Goal: Task Accomplishment & Management: Complete application form

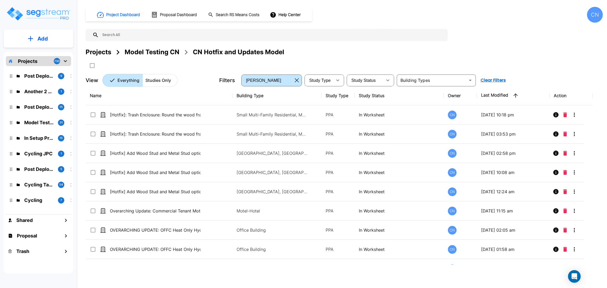
drag, startPoint x: 154, startPoint y: 53, endPoint x: 129, endPoint y: 157, distance: 107.3
click at [154, 53] on div "Model Testing CN" at bounding box center [152, 51] width 55 height 9
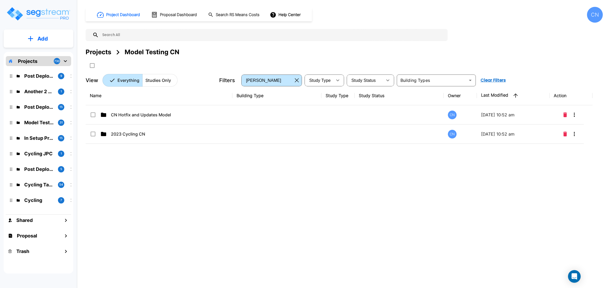
click at [99, 52] on div "Projects" at bounding box center [99, 51] width 26 height 9
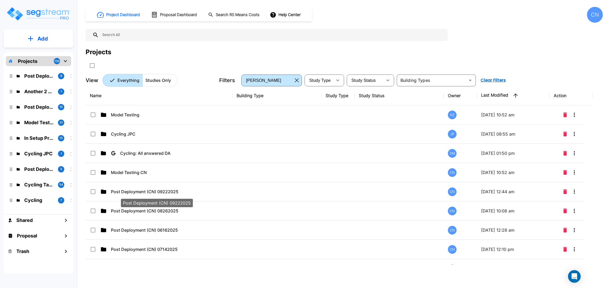
drag, startPoint x: 154, startPoint y: 195, endPoint x: 606, endPoint y: 77, distance: 466.8
click at [154, 195] on div "Post Deployment (CN) 09222025" at bounding box center [156, 201] width 73 height 13
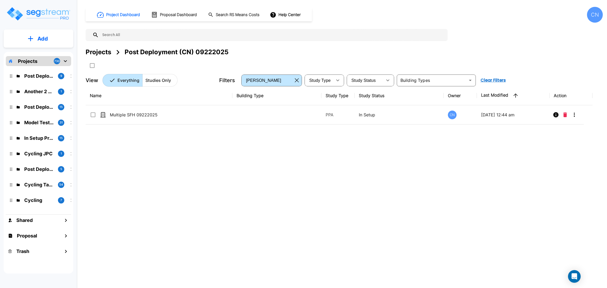
click at [459, 50] on div "Projects Post Deployment (CN) 09222025" at bounding box center [344, 51] width 517 height 9
click at [520, 53] on div "Projects Post Deployment (CN) 09222025" at bounding box center [344, 51] width 517 height 9
click at [451, 57] on div "Projects Post Deployment (CN) 09222025" at bounding box center [344, 51] width 517 height 9
click at [467, 57] on div "Projects Post Deployment (CN) 09222025" at bounding box center [344, 51] width 517 height 9
click at [478, 56] on div "Projects Post Deployment (CN) 09222025" at bounding box center [344, 51] width 517 height 9
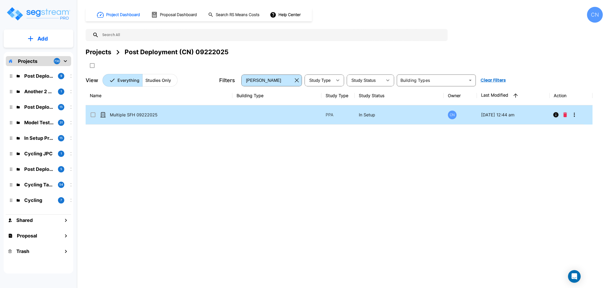
click at [209, 112] on td "Multiple SFH 09222025" at bounding box center [159, 114] width 147 height 19
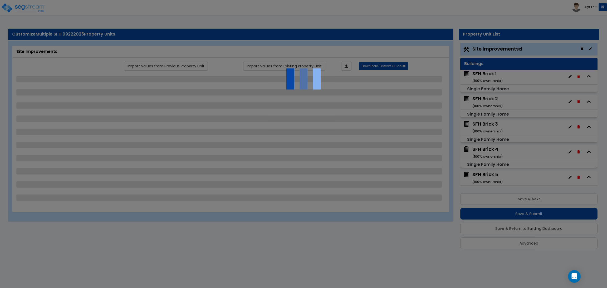
select select "2"
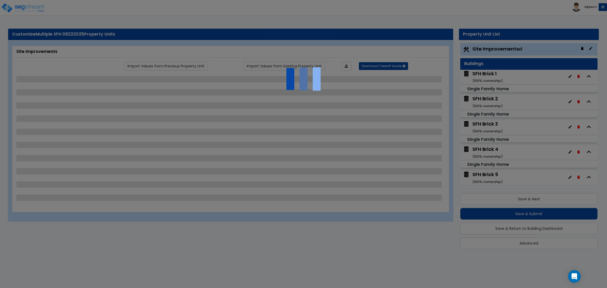
select select "1"
select select "2"
select select "3"
select select "1"
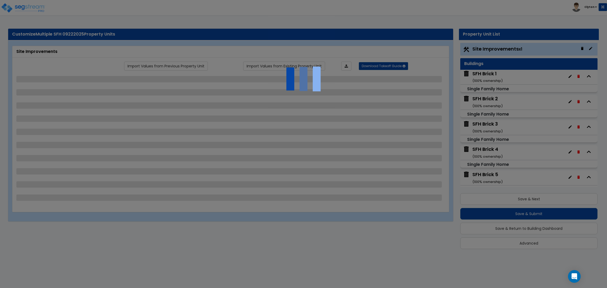
select select "2"
select select "1"
select select "7"
select select "2"
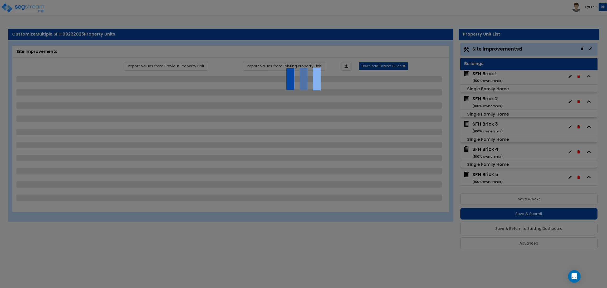
select select "2"
select select "1"
select select "3"
select select "1"
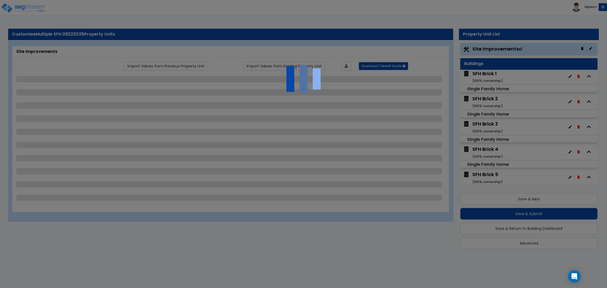
select select "2"
select select "3"
select select "2"
select select "1"
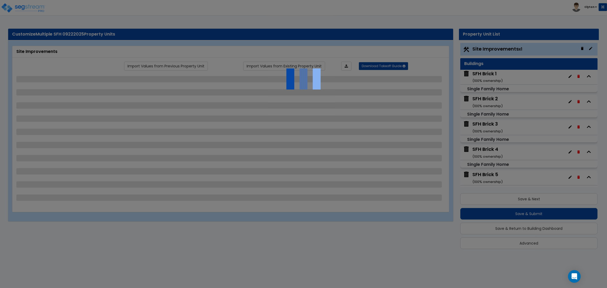
select select "2"
select select "3"
select select "6"
select select "10"
select select "8"
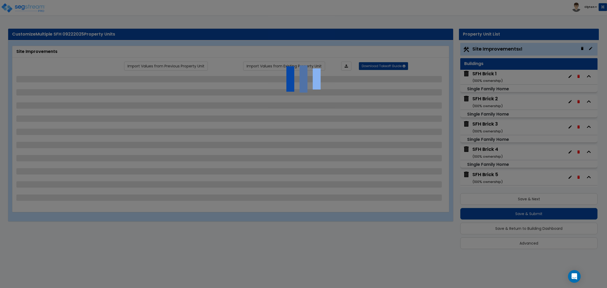
select select "3"
select select "1"
select select "2"
select select "3"
select select "1"
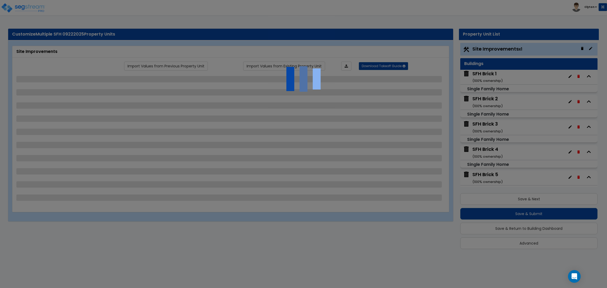
select select "1"
select select "2"
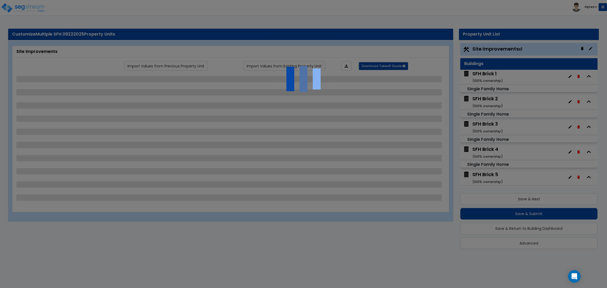
select select "2"
select select "5"
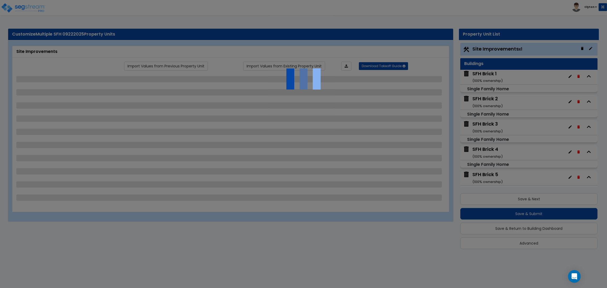
select select "0"
select select "3"
select select "1"
select select "2"
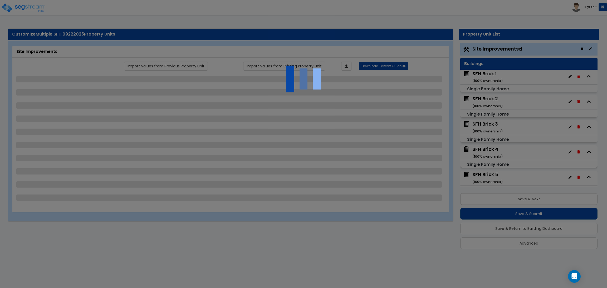
select select "2"
select select "1"
select select "2"
select select "1"
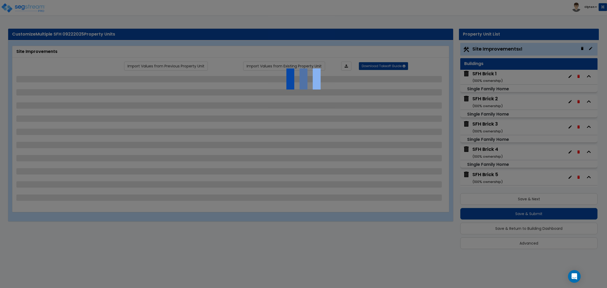
select select "2"
select select "1"
select select "2"
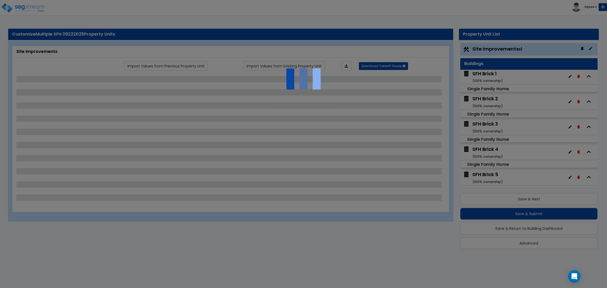
select select "4"
select select "1"
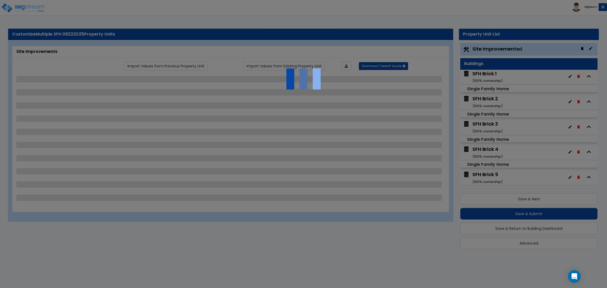
select select "10"
select select "3"
select select "1"
select select "2"
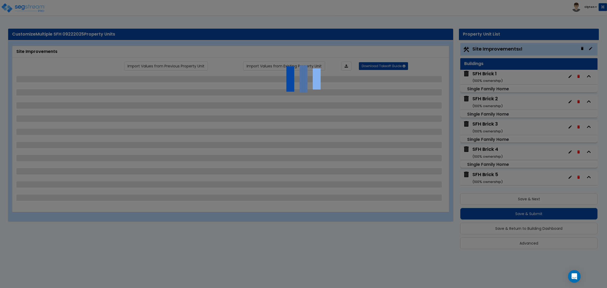
select select "3"
select select "1"
select select "2"
select select "1"
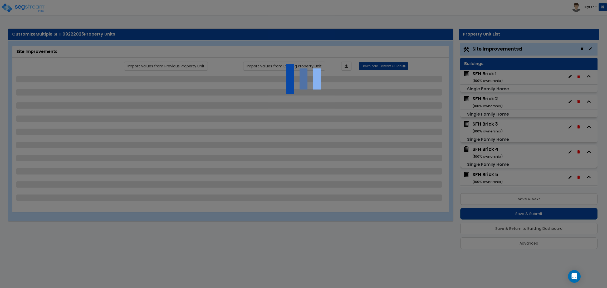
select select "3"
select select "1"
select select "3"
select select "1"
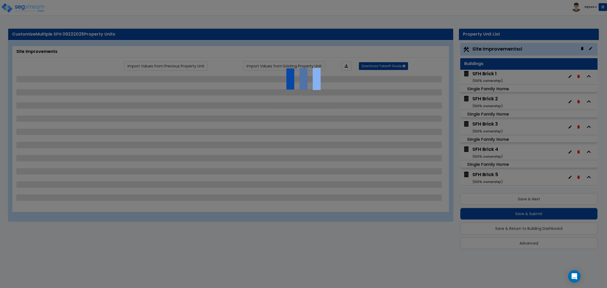
select select "3"
select select "2"
select select "3"
select select "11"
select select "8"
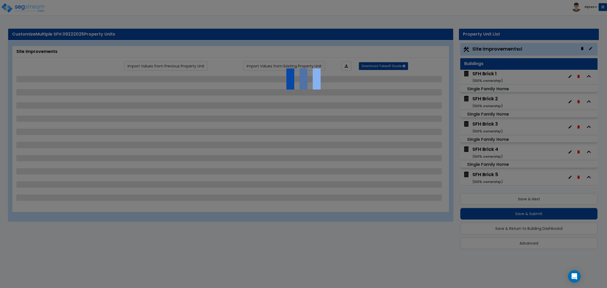
select select "5"
select select "3"
select select "1"
select select "5"
select select "7"
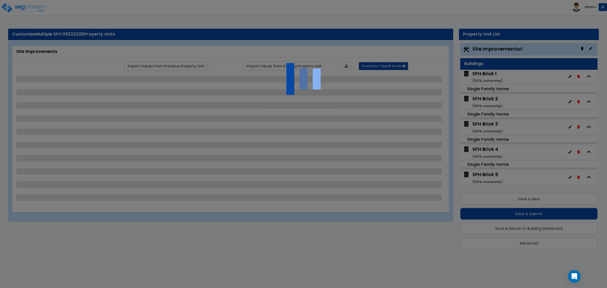
select select "2"
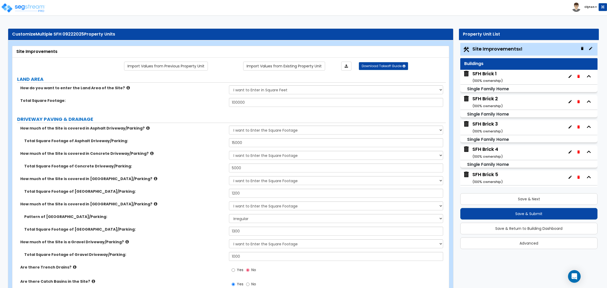
drag, startPoint x: 189, startPoint y: 182, endPoint x: 208, endPoint y: 182, distance: 19.2
click at [189, 182] on label "How much of the Site is covered in Brick Driveway/Parking?" at bounding box center [122, 178] width 205 height 5
click at [192, 160] on div "How much of the Site is covered in Concrete Driveway/Parking? None I want to En…" at bounding box center [228, 157] width 433 height 13
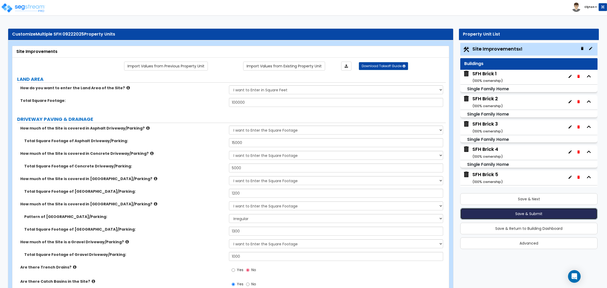
click at [535, 213] on button "Save & Submit" at bounding box center [528, 214] width 137 height 12
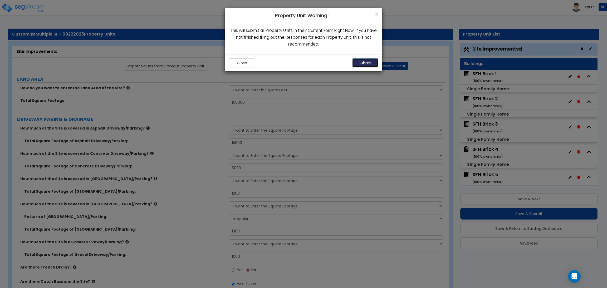
click at [365, 66] on button "Submit" at bounding box center [365, 62] width 26 height 9
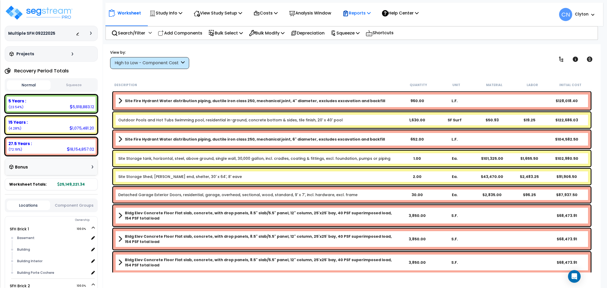
click at [349, 12] on icon at bounding box center [345, 13] width 6 height 6
click at [361, 27] on link "Get Report" at bounding box center [366, 25] width 52 height 11
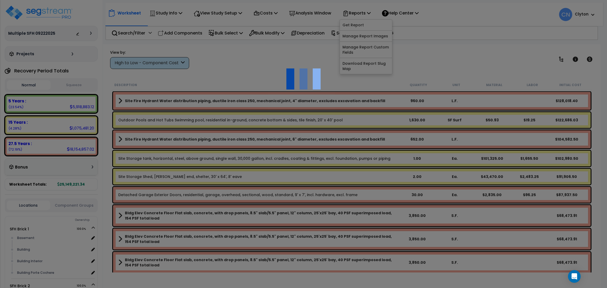
click at [258, 58] on div at bounding box center [303, 144] width 607 height 288
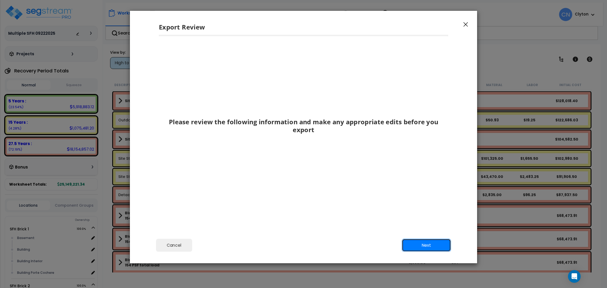
click at [419, 243] on button "Next" at bounding box center [426, 245] width 49 height 13
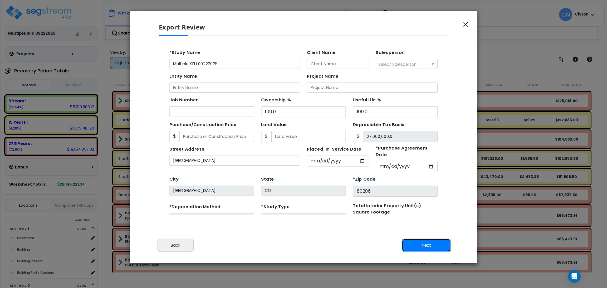
click at [420, 247] on button "Next" at bounding box center [426, 245] width 49 height 13
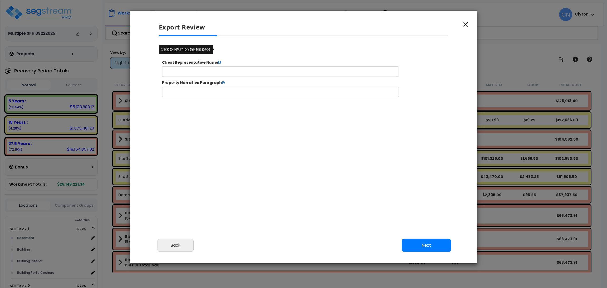
select select "2025"
click at [420, 247] on button "Next" at bounding box center [426, 245] width 49 height 13
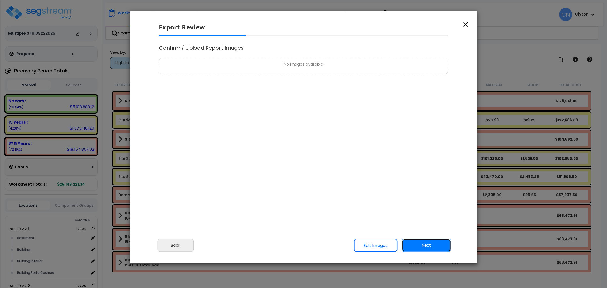
scroll to position [0, 0]
click at [360, 237] on div "Cancel Back Next Export Edit Images" at bounding box center [303, 249] width 347 height 29
click at [365, 244] on link "Edit Images" at bounding box center [375, 245] width 43 height 13
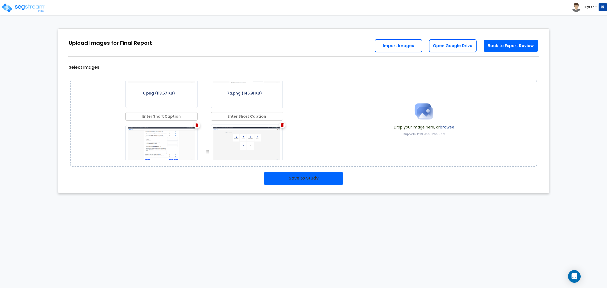
scroll to position [395, 0]
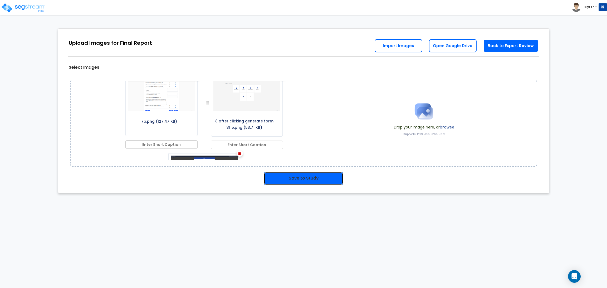
click at [314, 185] on button "Save to Study" at bounding box center [304, 178] width 80 height 13
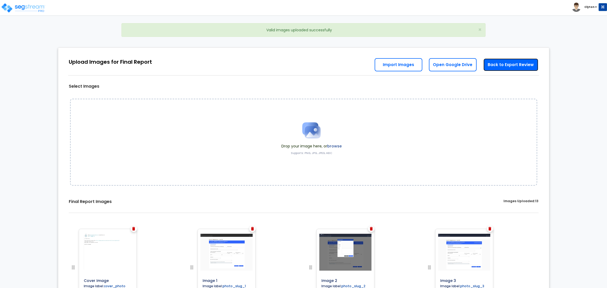
click at [493, 62] on link "Back to Export Review" at bounding box center [510, 64] width 55 height 13
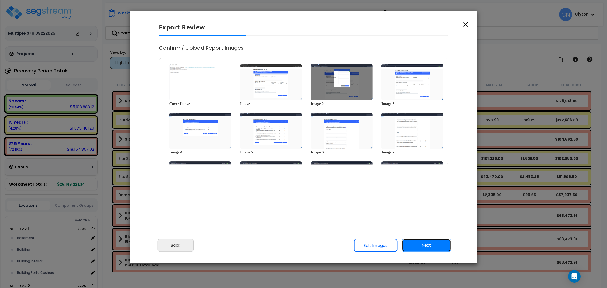
click at [426, 246] on button "Next" at bounding box center [426, 245] width 49 height 13
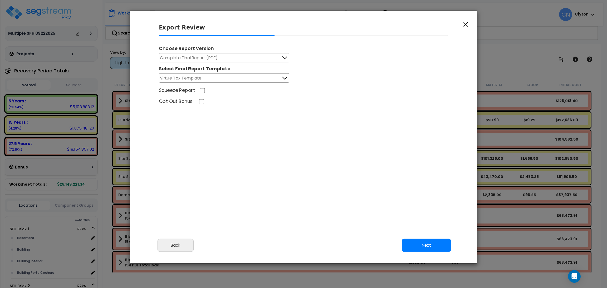
click at [196, 56] on span "Complete Final Report (PDF)" at bounding box center [189, 58] width 58 height 7
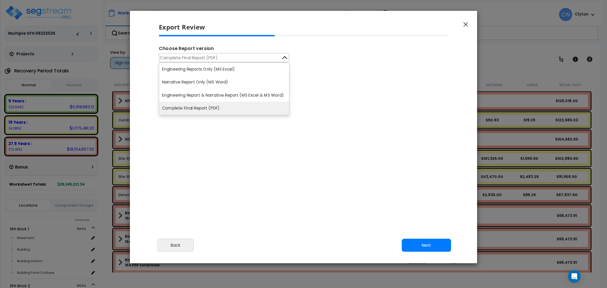
click at [194, 109] on li "Complete Final Report (PDF)" at bounding box center [224, 108] width 130 height 13
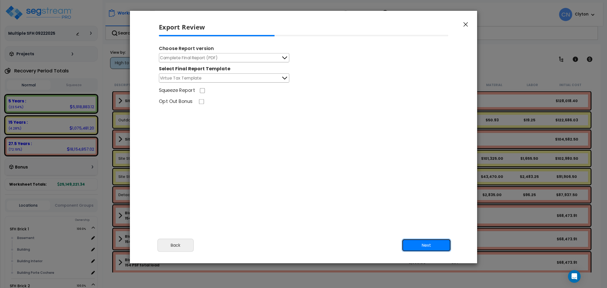
click at [414, 247] on button "Next" at bounding box center [426, 245] width 49 height 13
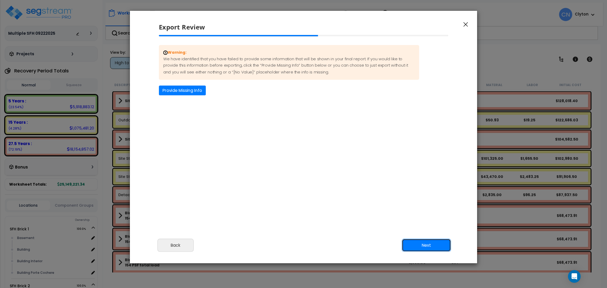
click at [414, 247] on button "Next" at bounding box center [426, 245] width 49 height 13
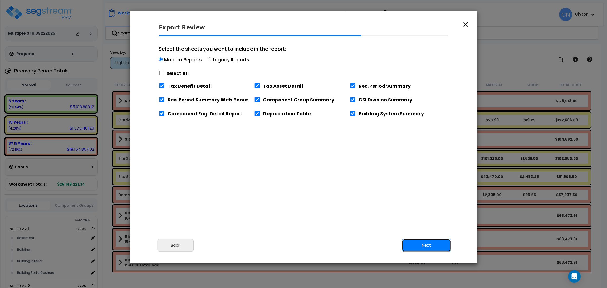
click at [414, 247] on button "Next" at bounding box center [426, 245] width 49 height 13
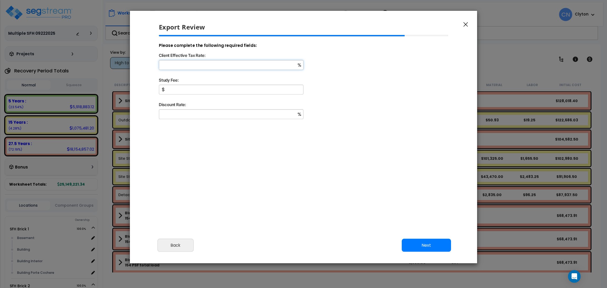
click at [228, 62] on input "Client Effective Tax Rate:" at bounding box center [231, 65] width 145 height 10
type input "2"
click at [207, 91] on input "Study Fee:" at bounding box center [231, 90] width 145 height 10
type input "28,000,000"
click at [199, 114] on input "Discount Rate:" at bounding box center [231, 114] width 145 height 10
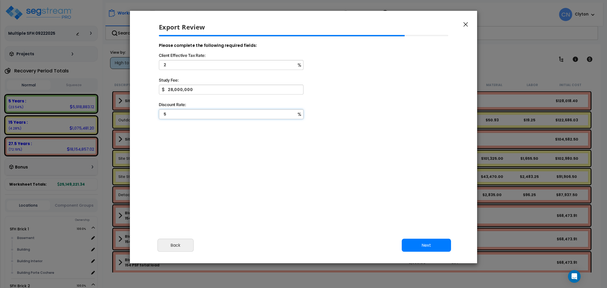
type input "5"
click at [419, 247] on button "Next" at bounding box center [426, 245] width 49 height 13
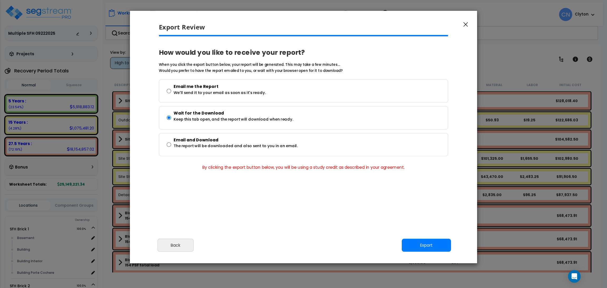
click at [381, 233] on div "Please review the following information and make any appropriate edits before y…" at bounding box center [303, 135] width 347 height 200
click at [427, 248] on button "Export" at bounding box center [426, 245] width 49 height 13
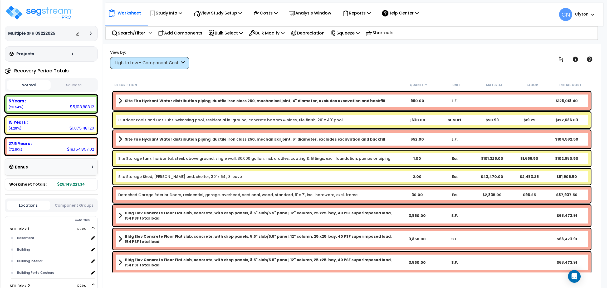
click at [91, 33] on icon at bounding box center [91, 33] width 2 height 3
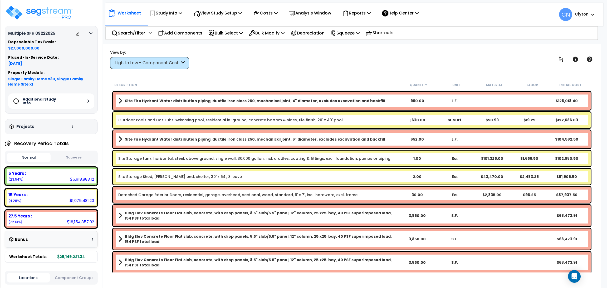
click at [89, 100] on div "Additional Study Info" at bounding box center [51, 101] width 86 height 15
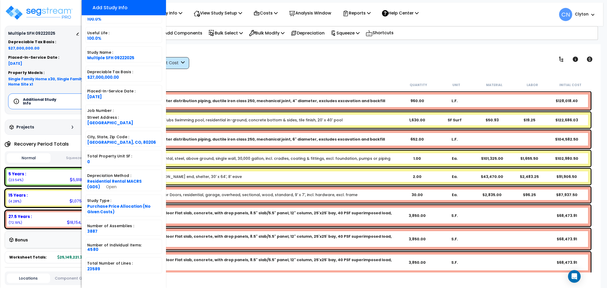
scroll to position [23, 0]
click at [300, 61] on div "View by: High to Low - Component Cost High to Low - Component Cost" at bounding box center [351, 59] width 487 height 19
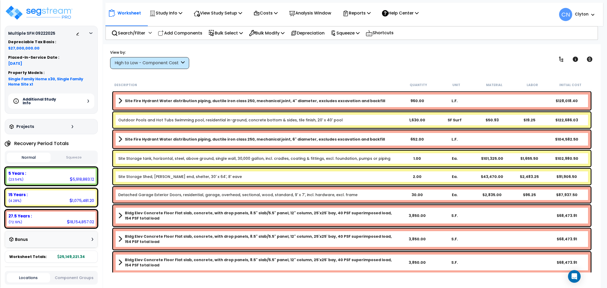
click at [472, 55] on div "View by: High to Low - Component Cost High to Low - Component Cost" at bounding box center [351, 59] width 487 height 19
click at [434, 63] on div "View by: High to Low - Component Cost High to Low - Component Cost" at bounding box center [351, 59] width 487 height 19
click at [582, 16] on b "Clyton" at bounding box center [582, 14] width 14 height 6
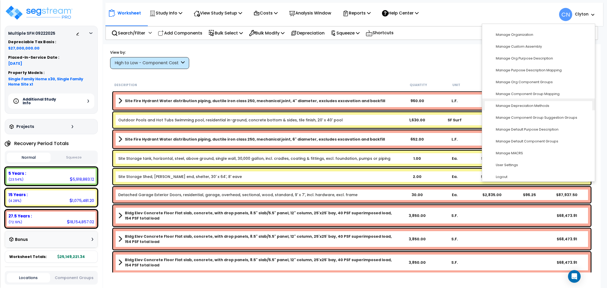
scroll to position [61, 0]
click at [506, 164] on link "User Settings" at bounding box center [538, 165] width 107 height 10
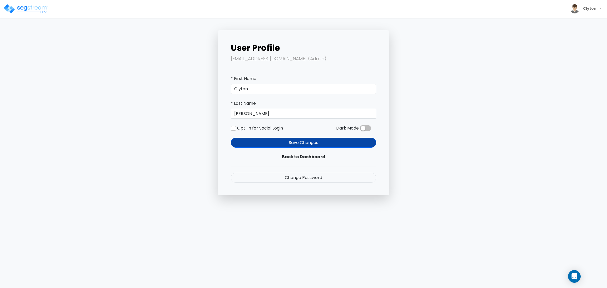
click at [368, 129] on span at bounding box center [365, 128] width 11 height 6
click at [360, 130] on input "checkbox" at bounding box center [360, 130] width 0 height 0
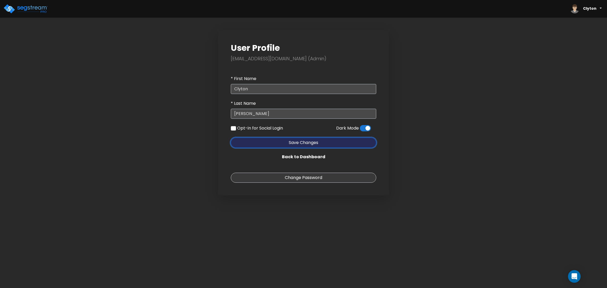
click at [329, 145] on button "Save Changes" at bounding box center [303, 143] width 145 height 10
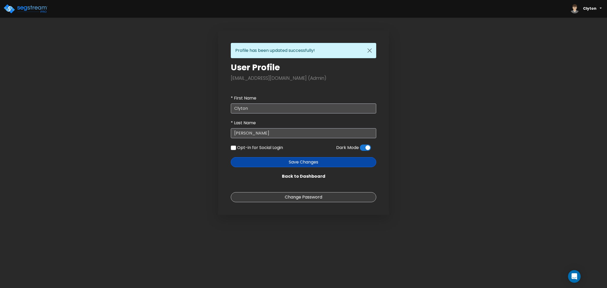
click at [32, 10] on img at bounding box center [25, 9] width 45 height 11
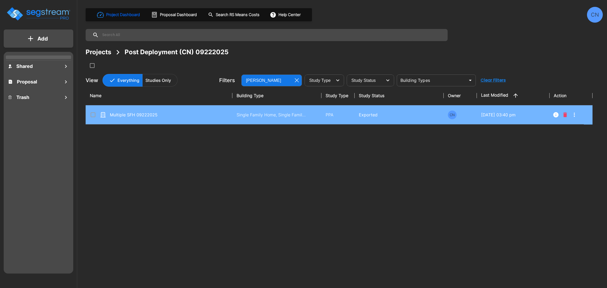
click at [190, 120] on td "Multiple SFH 09222025" at bounding box center [159, 114] width 147 height 19
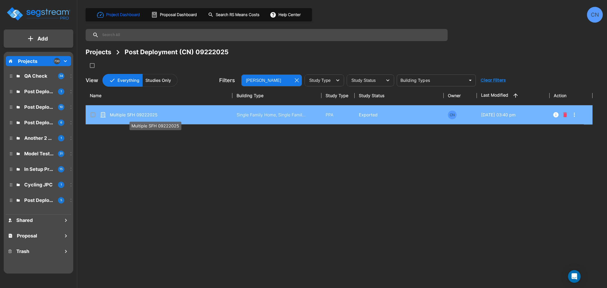
click at [180, 115] on p "Multiple SFH 09222025" at bounding box center [155, 115] width 91 height 6
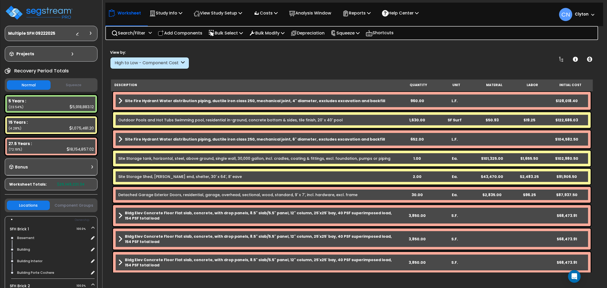
click at [391, 64] on div "View by: High to Low - Component Cost High to Low - Component Cost" at bounding box center [351, 59] width 487 height 19
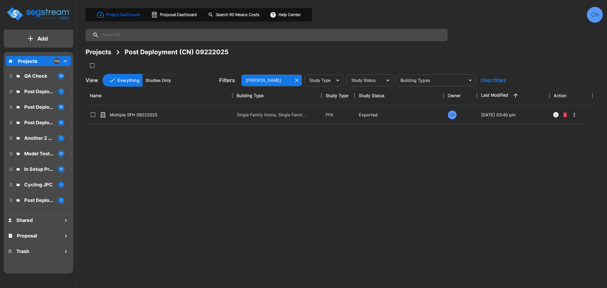
click at [100, 51] on div "Projects" at bounding box center [99, 51] width 26 height 9
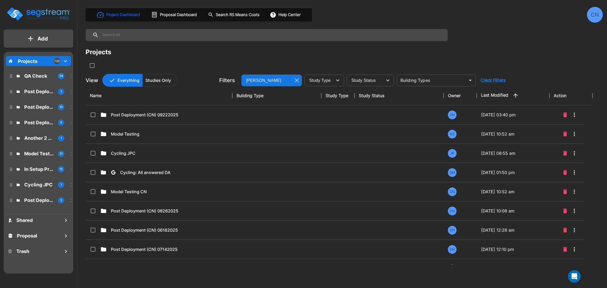
drag, startPoint x: 185, startPoint y: 141, endPoint x: 168, endPoint y: 23, distance: 119.9
click at [185, 141] on td "Model Testing" at bounding box center [159, 134] width 147 height 19
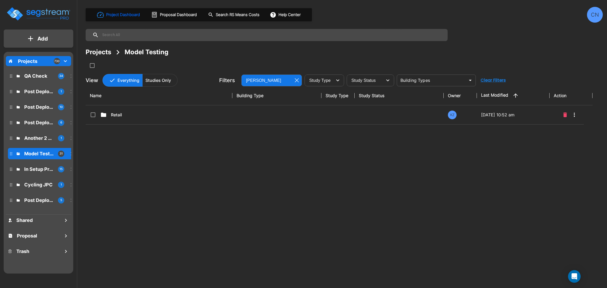
drag, startPoint x: 92, startPoint y: 49, endPoint x: 463, endPoint y: 0, distance: 374.2
click at [92, 49] on div "Projects" at bounding box center [99, 51] width 26 height 9
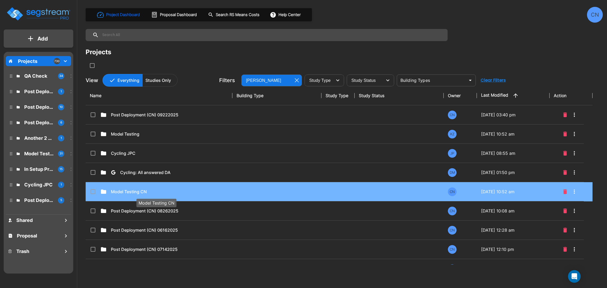
drag, startPoint x: 165, startPoint y: 193, endPoint x: 603, endPoint y: 42, distance: 463.3
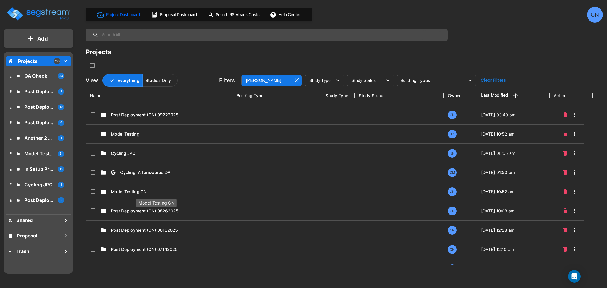
click at [165, 193] on p "Model Testing CN" at bounding box center [156, 192] width 91 height 6
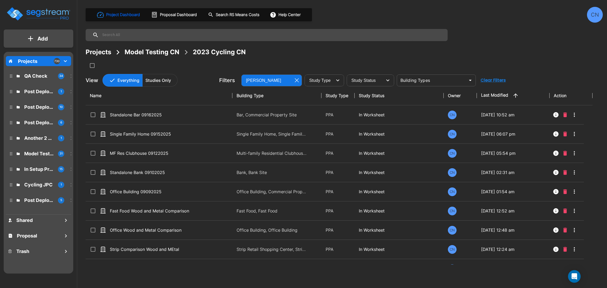
scroll to position [1404, 0]
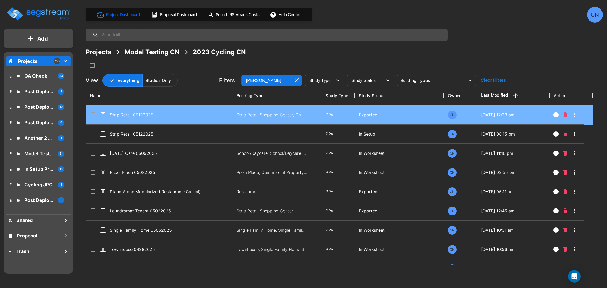
drag, startPoint x: 506, startPoint y: 43, endPoint x: 304, endPoint y: 111, distance: 213.4
click at [506, 43] on div "Project Dashboard Proposal Dashboard Search RS Means Costs Help Center CN Proje…" at bounding box center [344, 47] width 517 height 80
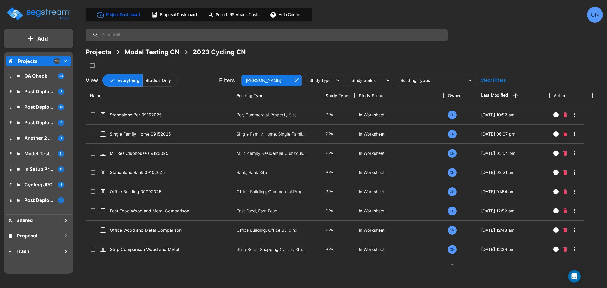
scroll to position [1404, 0]
click at [452, 51] on div "Projects Model Testing CN 2023 Cycling CN" at bounding box center [344, 51] width 517 height 9
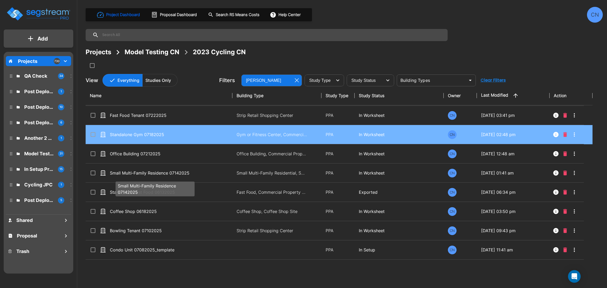
scroll to position [711, 0]
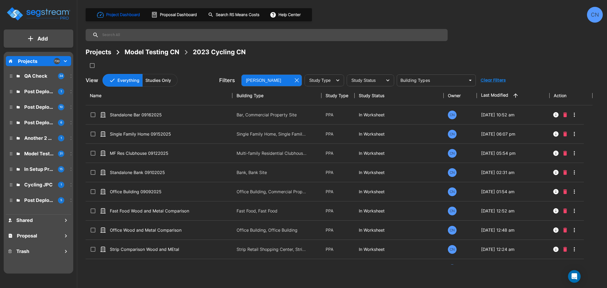
scroll to position [711, 0]
click at [486, 43] on div "Project Dashboard Proposal Dashboard Search RS Means Costs Help Center CN Proje…" at bounding box center [344, 47] width 517 height 80
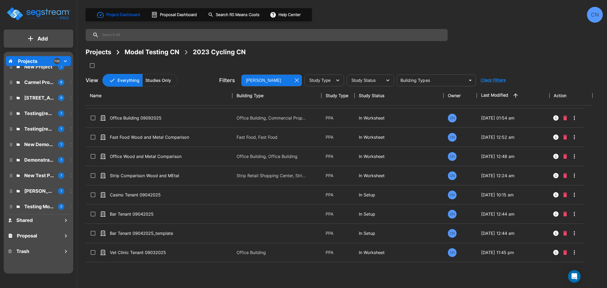
scroll to position [247, 0]
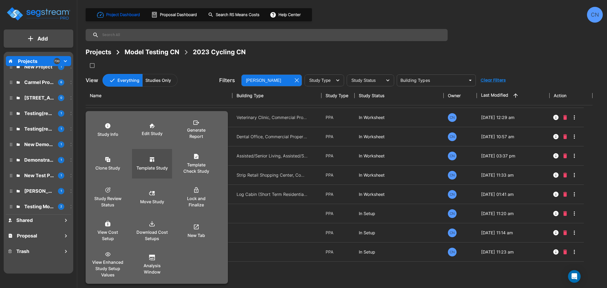
click at [154, 173] on div "Template Study" at bounding box center [152, 164] width 32 height 26
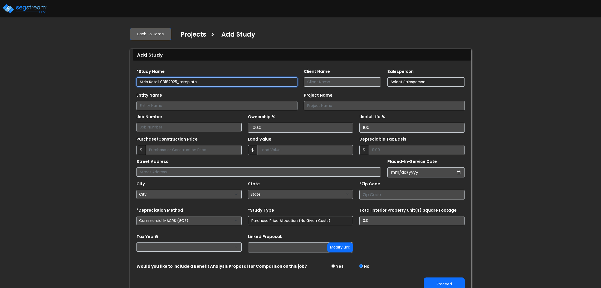
type input "80206"
select select "2025"
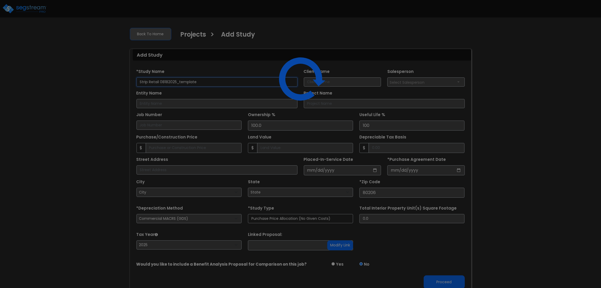
select select "CO"
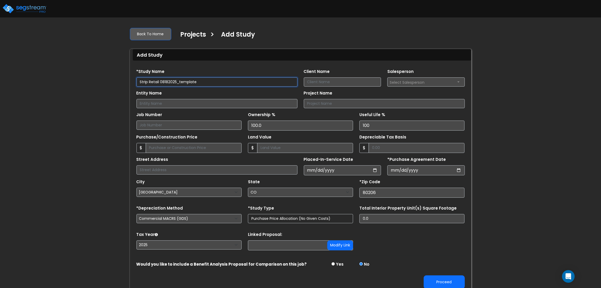
click at [209, 81] on input "Strip Retail 08182025_template" at bounding box center [216, 81] width 161 height 9
drag, startPoint x: 215, startPoint y: 80, endPoint x: 162, endPoint y: 84, distance: 53.4
click at [162, 84] on input "Strip Retail 08182025_template" at bounding box center [216, 81] width 161 height 9
type input "Strip Retail 09222025"
click at [90, 197] on div "We are Building your Study. So please grab a coffee and let us do the heavy lif…" at bounding box center [300, 158] width 601 height 270
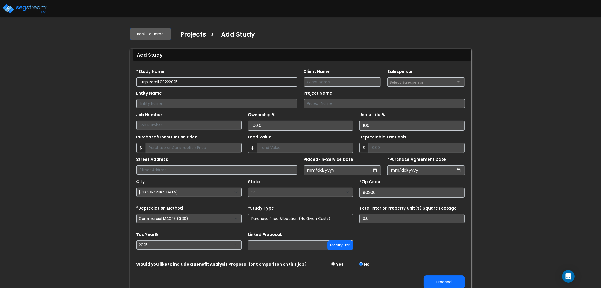
click at [507, 231] on div "We are Building your Study. So please grab a coffee and let us do the heavy lif…" at bounding box center [300, 158] width 601 height 270
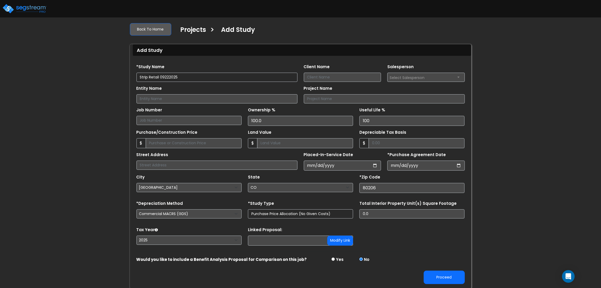
scroll to position [6, 0]
click at [456, 278] on button "Proceed" at bounding box center [444, 276] width 41 height 13
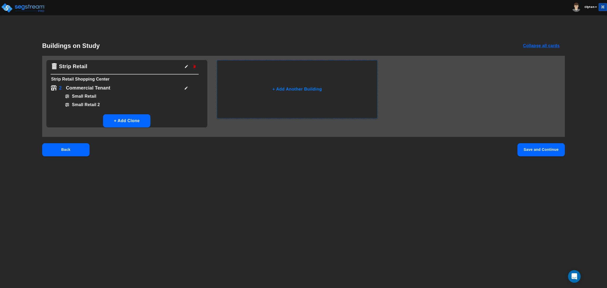
drag, startPoint x: 406, startPoint y: 167, endPoint x: 435, endPoint y: 160, distance: 30.0
click at [406, 167] on div "Back Save and Continue" at bounding box center [303, 158] width 523 height 30
click at [537, 151] on button "Save and Continue" at bounding box center [540, 149] width 47 height 13
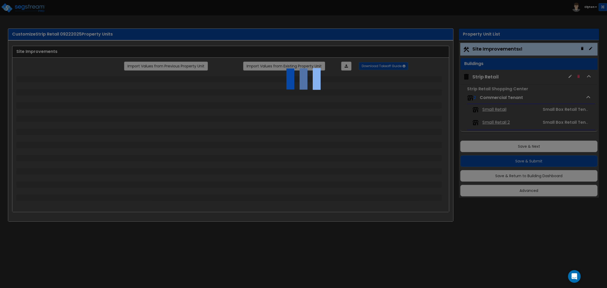
select select "2"
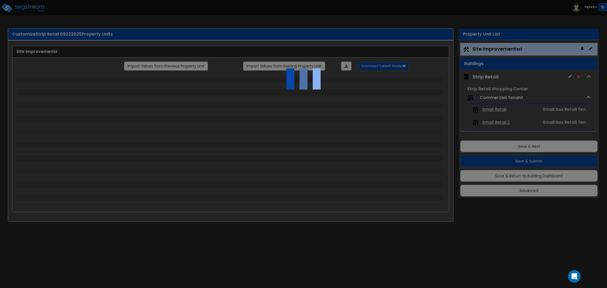
select select "1"
select select "2"
select select "3"
select select "1"
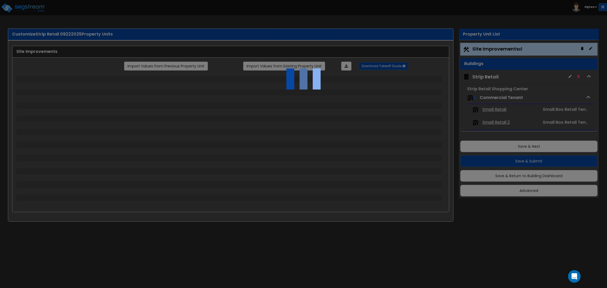
select select "1"
select select "2"
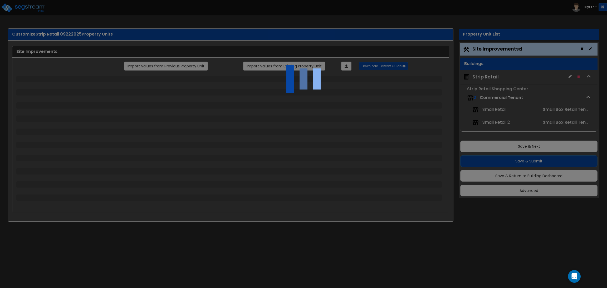
select select "1"
select select "2"
select select "3"
select select "1"
select select "4"
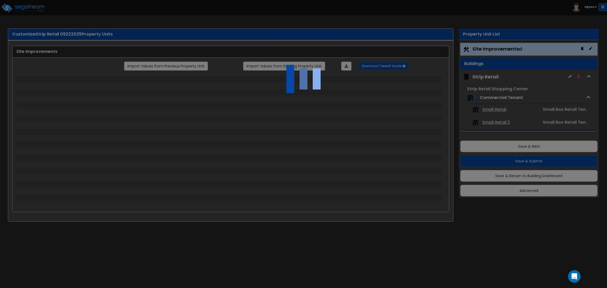
select select "6"
select select "2"
select select "1"
select select "2"
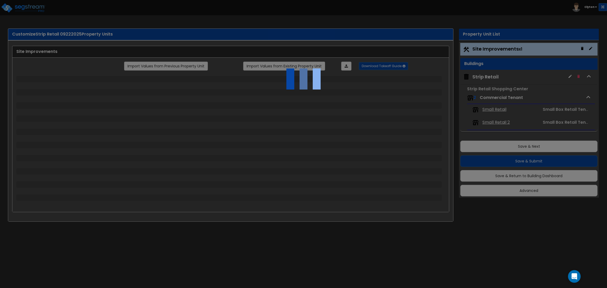
select select "2"
select select "4"
select select "1"
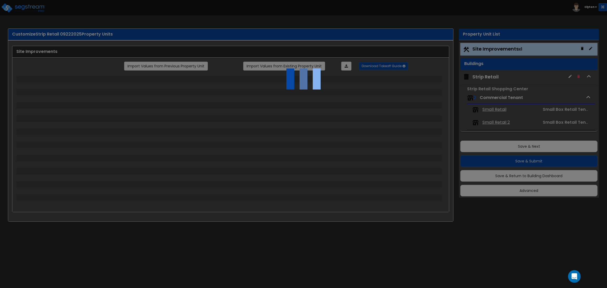
select select "1"
select select "3"
select select "2"
select select "1"
select select "3"
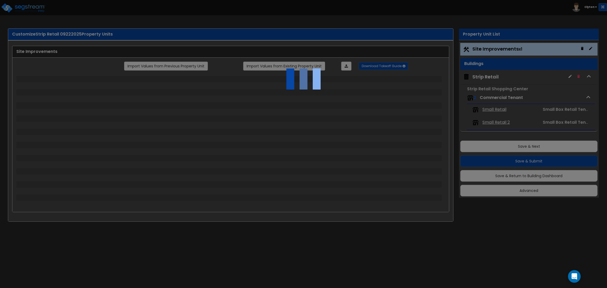
select select "2"
select select "3"
select select "6"
select select "10"
select select "8"
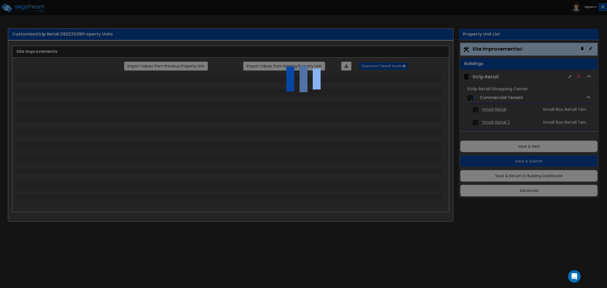
select select "3"
select select "1"
select select "2"
select select "3"
select select "1"
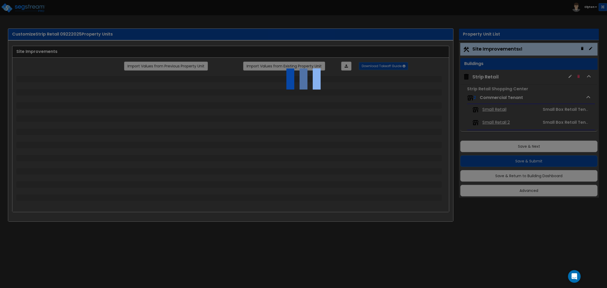
select select "3"
select select "2"
select select "1"
select select "2"
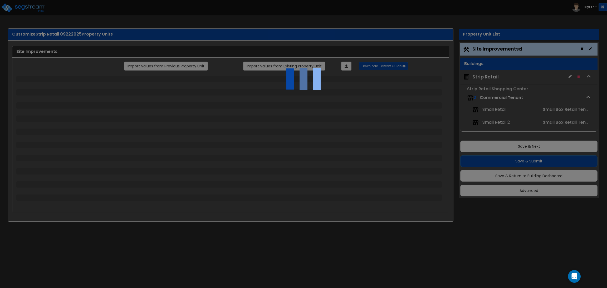
select select "7"
select select "1"
select select "2"
select select "4"
select select "1"
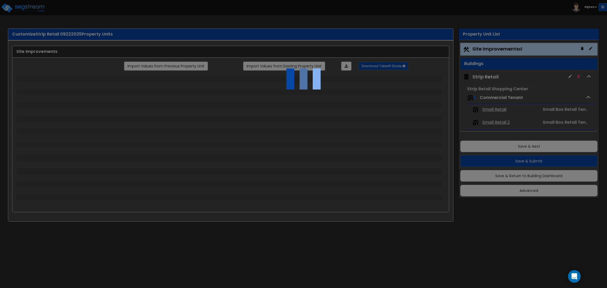
select select "13"
select select "1"
select select "2"
select select "1"
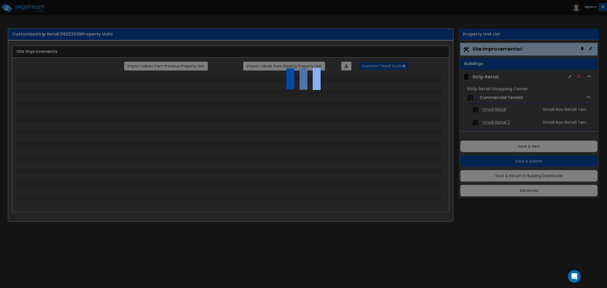
select select "4"
select select "1"
select select "2"
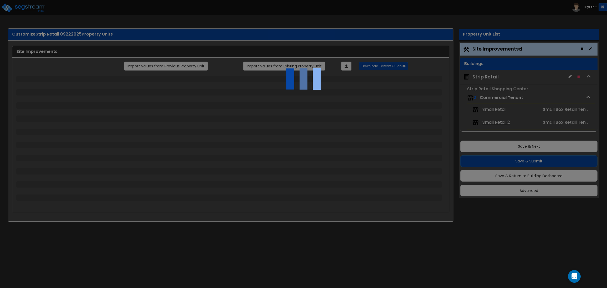
select select "3"
select select "2"
select select "1"
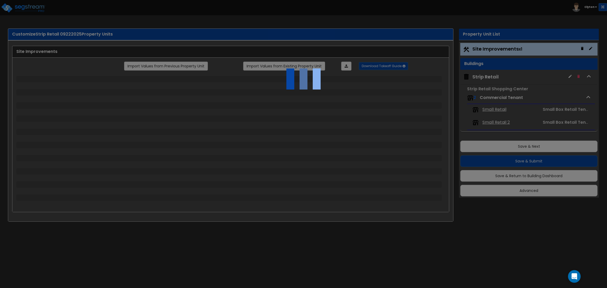
select select "2"
select select "1"
select select "2"
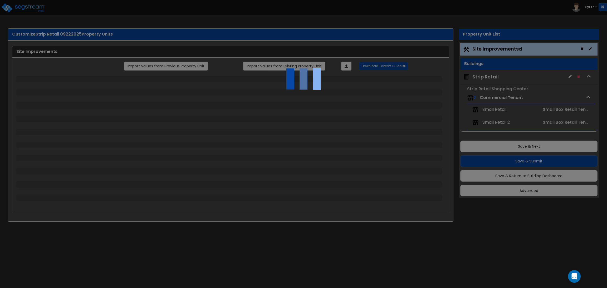
select select "2"
select select "1"
select select "2"
select select "1"
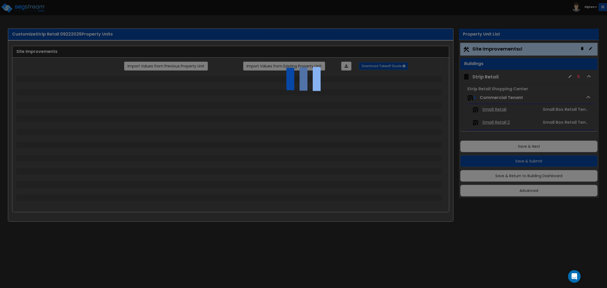
select select "11"
select select "1"
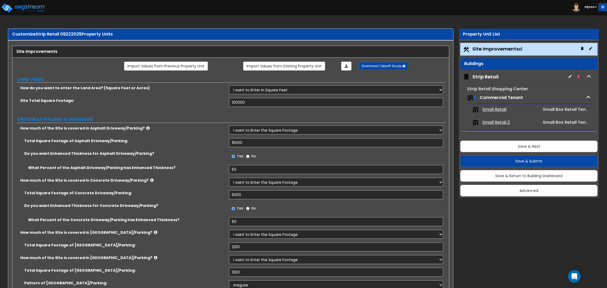
click at [201, 214] on div "Do you want Enhanced Thickness for Concrete Driveway/Parking? Yes No" at bounding box center [228, 210] width 433 height 14
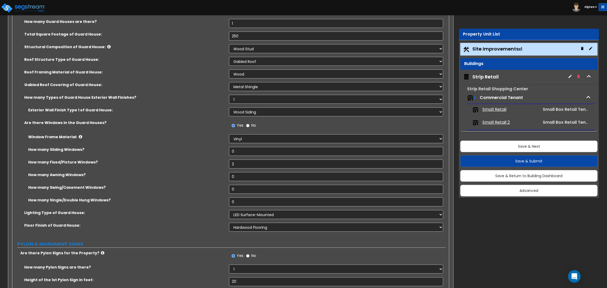
scroll to position [2706, 0]
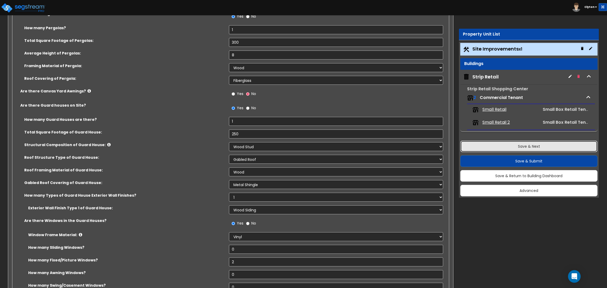
click at [518, 146] on button "Save & Next" at bounding box center [528, 147] width 137 height 12
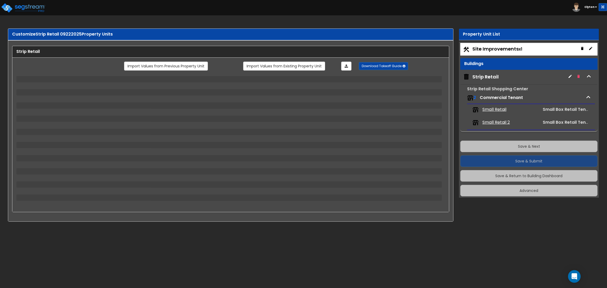
scroll to position [0, 0]
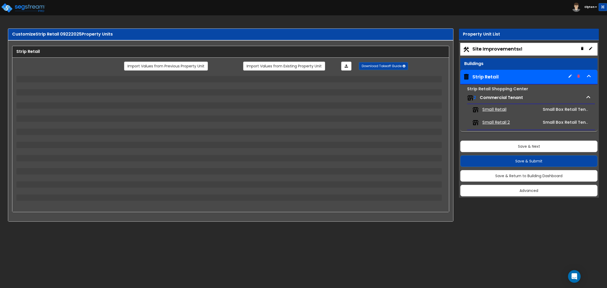
select select "1"
select select "2"
select select "1"
select select "5"
select select "1"
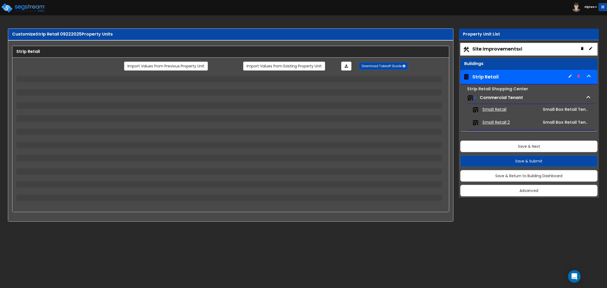
select select "1"
select select "2"
select select "1"
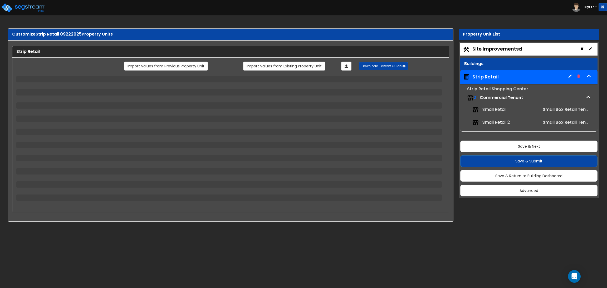
select select "1"
select select "5"
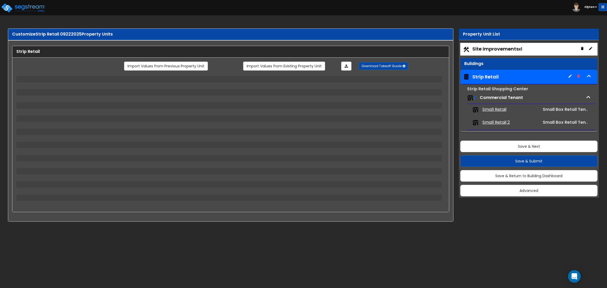
select select "1"
select select "7"
select select "1"
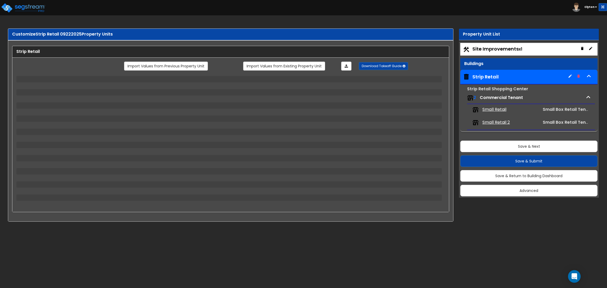
select select "3"
select select "2"
select select "3"
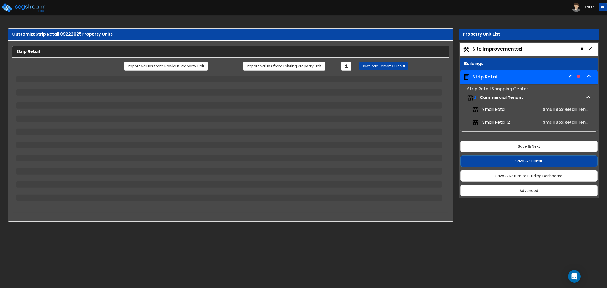
select select "1"
select select "5"
select select "1"
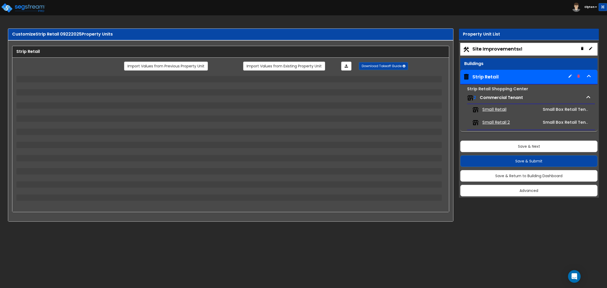
select select "1"
select select "2"
select select "1"
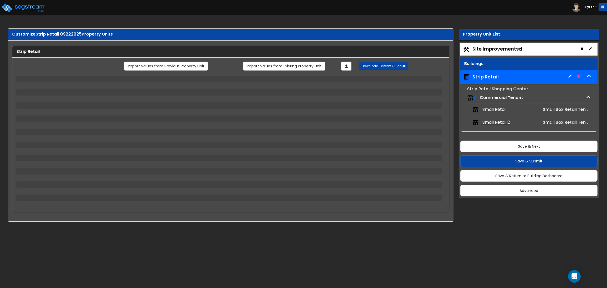
select select "2"
select select "1"
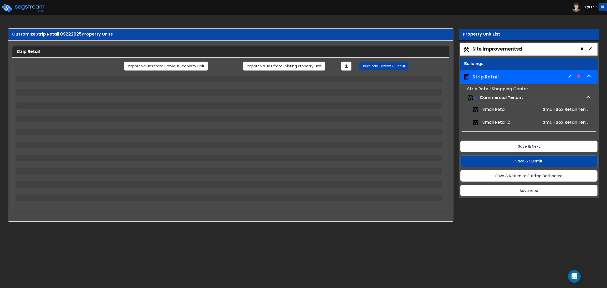
select select "2"
select select "1"
select select "3"
select select "1"
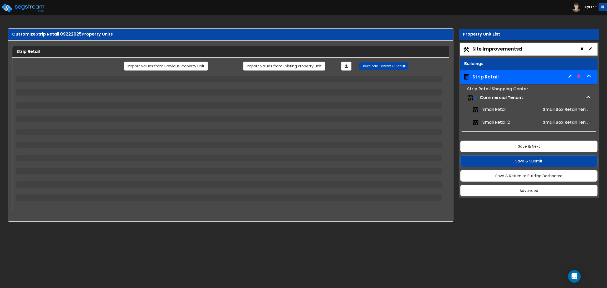
select select "3"
select select "1"
select select "2"
select select "7"
select select "5"
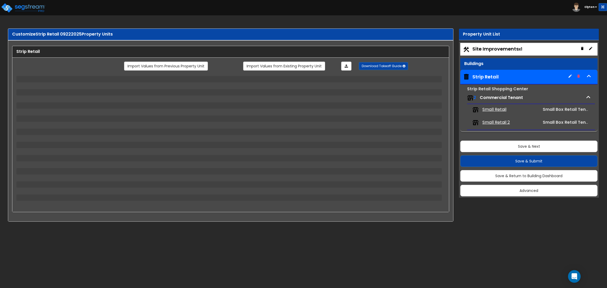
select select "1"
select select "2"
select select "3"
select select "1"
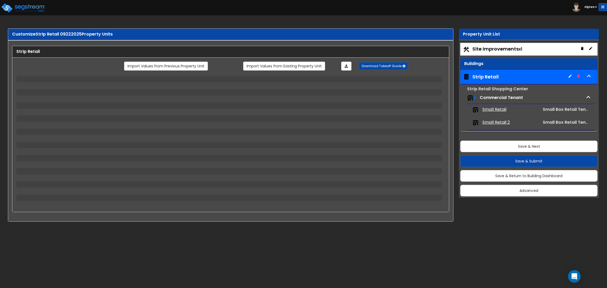
select select "1"
select select "3"
select select "2"
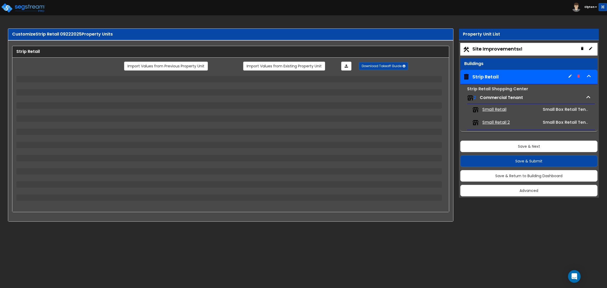
select select "2"
select select "1"
select select "5"
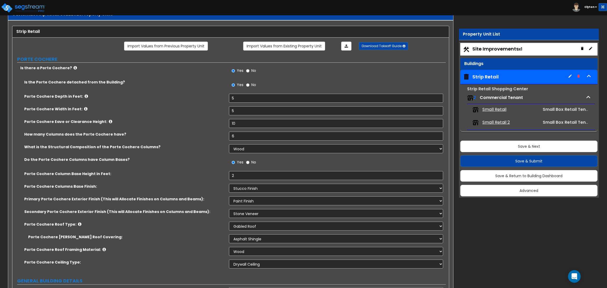
scroll to position [40, 0]
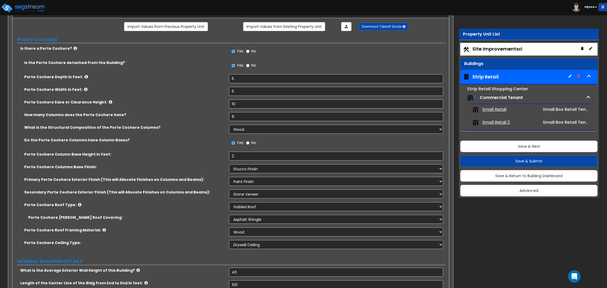
click at [156, 155] on label "Porte Cochere Column Base Height in Feet:" at bounding box center [124, 154] width 201 height 5
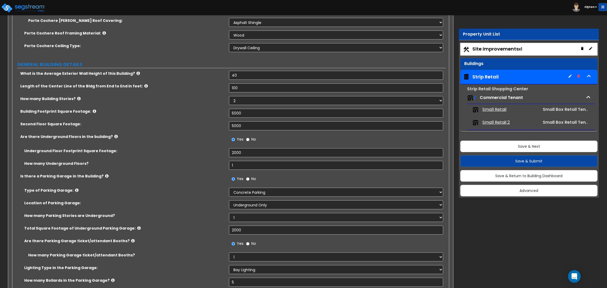
scroll to position [237, 0]
click at [200, 165] on label "How many Underground Floors?" at bounding box center [124, 163] width 201 height 5
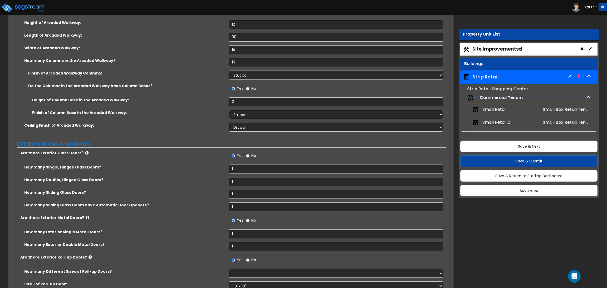
scroll to position [1517, 0]
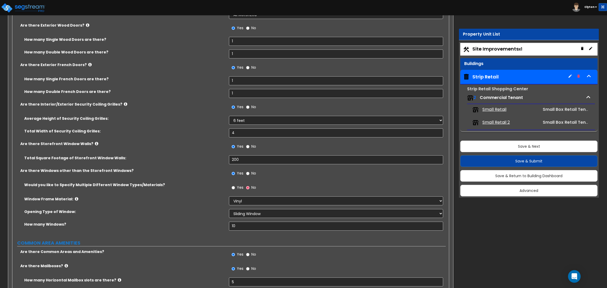
click at [189, 186] on label "Would you like to Specify Multiple Different Window Types/Materials?" at bounding box center [124, 184] width 201 height 5
click at [243, 215] on select "Please Choose One Sliding Window Fixed/Picture Window Awning Window Swing/Casem…" at bounding box center [336, 213] width 214 height 9
click at [197, 213] on label "Opening Type of Window:" at bounding box center [124, 211] width 201 height 5
click at [174, 146] on label "Are there Storefront Window Walls?" at bounding box center [122, 143] width 205 height 5
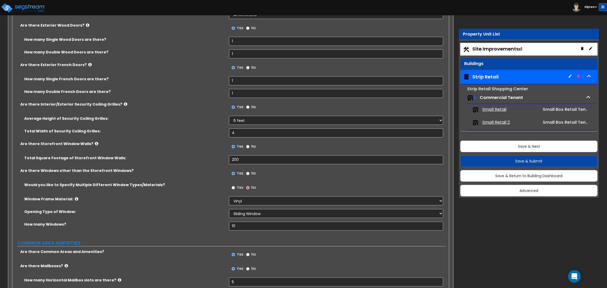
scroll to position [1773, 0]
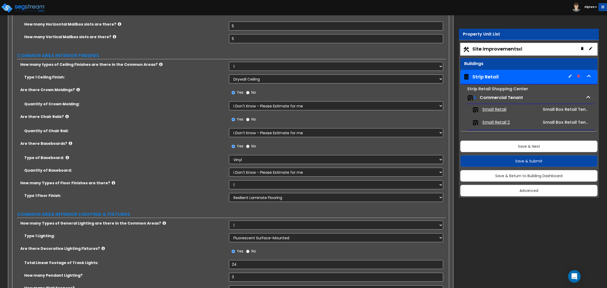
click at [192, 141] on label "Are there Baseboards?" at bounding box center [122, 143] width 205 height 5
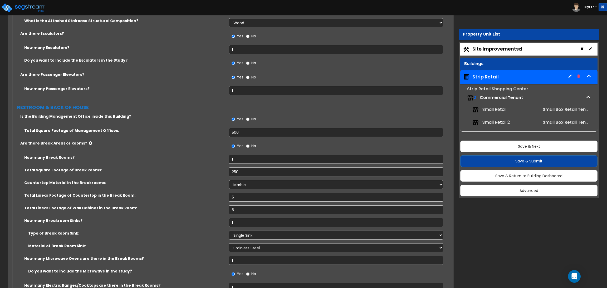
scroll to position [2224, 0]
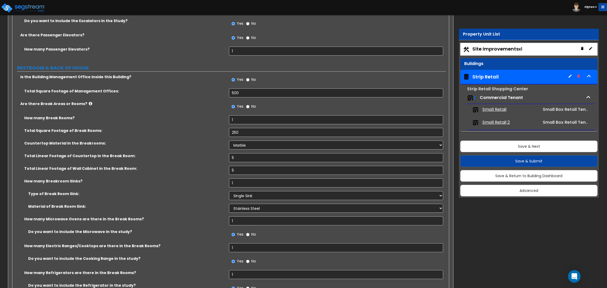
click at [250, 106] on label "No" at bounding box center [251, 107] width 10 height 9
click at [249, 106] on input "No" at bounding box center [247, 107] width 3 height 6
radio input "false"
radio input "true"
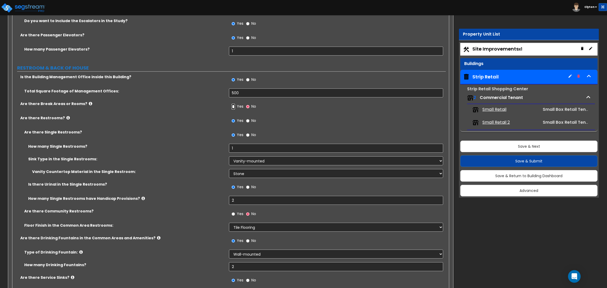
click at [234, 109] on input "Yes" at bounding box center [233, 107] width 3 height 6
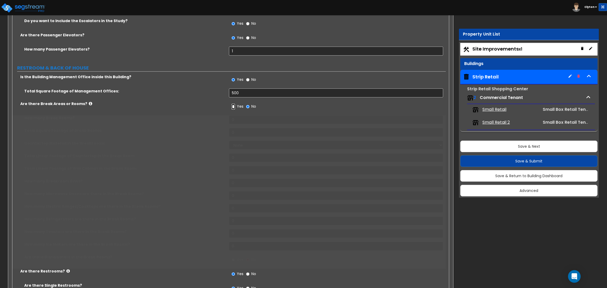
radio input "true"
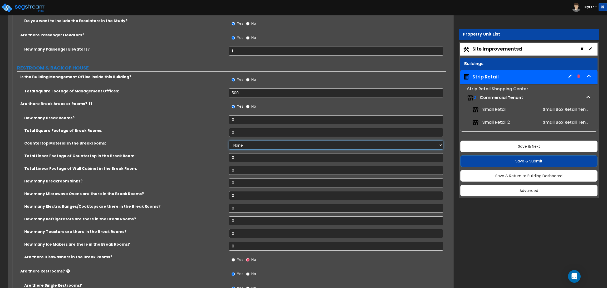
click at [236, 149] on select "None Plastic Laminate Solid Surface Stone Quartz Marble Tile Wood Stainless Ste…" at bounding box center [336, 145] width 214 height 9
select select "1"
click at [229, 141] on select "None Plastic Laminate Solid Surface Stone Quartz Marble Tile Wood Stainless Ste…" at bounding box center [336, 145] width 214 height 9
drag, startPoint x: 240, startPoint y: 183, endPoint x: 225, endPoint y: 183, distance: 14.8
click at [225, 183] on div "How many Breakroom Sinks? 0" at bounding box center [228, 185] width 433 height 13
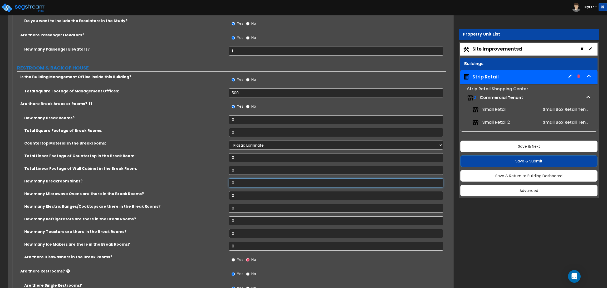
type input "1"
select select "1"
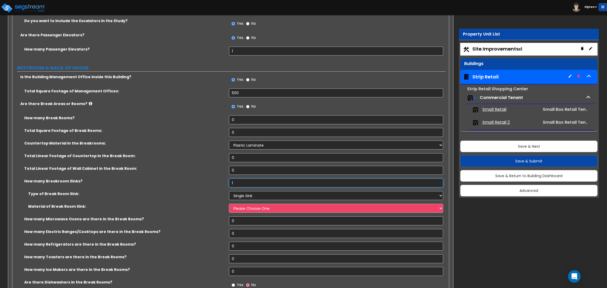
type input "1"
click at [252, 208] on select "Please Choose One Stainless Steel Porcelain Enamel Cast Iron" at bounding box center [336, 208] width 214 height 9
select select "1"
click at [229, 204] on select "Please Choose One Stainless Steel Porcelain Enamel Cast Iron" at bounding box center [336, 208] width 214 height 9
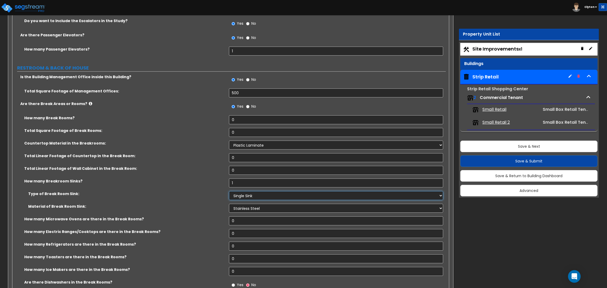
click at [243, 195] on select "Please Choose One Single Sink Double Sink" at bounding box center [336, 195] width 214 height 9
select select "2"
click at [229, 192] on select "Please Choose One Single Sink Double Sink" at bounding box center [336, 195] width 214 height 9
drag, startPoint x: 259, startPoint y: 119, endPoint x: 178, endPoint y: 116, distance: 80.7
click at [178, 116] on div "How many Break Rooms? 0" at bounding box center [228, 121] width 433 height 13
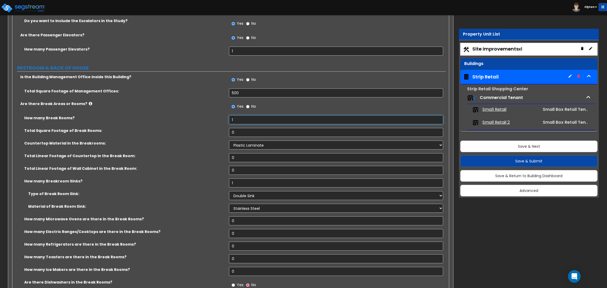
type input "1"
drag, startPoint x: 245, startPoint y: 131, endPoint x: 196, endPoint y: 134, distance: 49.0
click at [196, 134] on div "Total Square Footage of Break Rooms: 0" at bounding box center [228, 134] width 433 height 13
type input "500"
drag, startPoint x: 242, startPoint y: 158, endPoint x: 216, endPoint y: 159, distance: 26.7
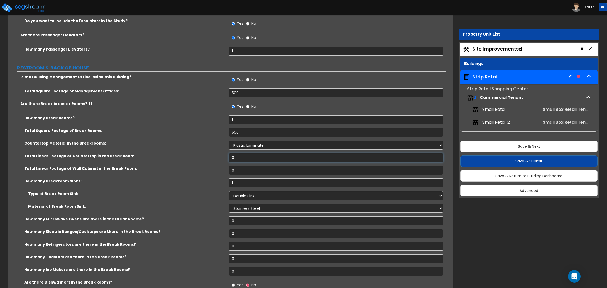
click at [216, 159] on div "Total Linear Footage of Countertop in the Break Room: 0" at bounding box center [228, 159] width 433 height 13
type input "5"
drag, startPoint x: 241, startPoint y: 173, endPoint x: 205, endPoint y: 170, distance: 36.5
click at [207, 170] on div "Total Linear Footage of Wall Cabinet in the Break Room: 0" at bounding box center [228, 172] width 433 height 13
type input "5"
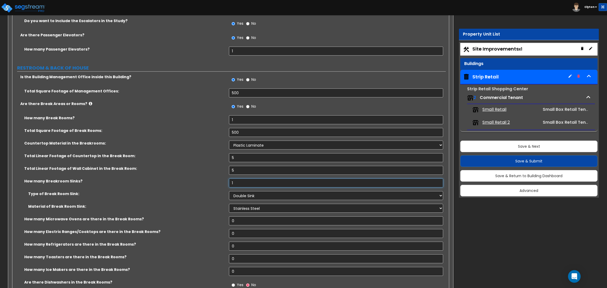
drag, startPoint x: 237, startPoint y: 185, endPoint x: 232, endPoint y: 185, distance: 5.0
click at [232, 185] on input "1" at bounding box center [336, 183] width 214 height 9
click at [196, 202] on div "Type of Break Room Sink: Please Choose One Single Sink Double Sink" at bounding box center [228, 197] width 433 height 13
drag, startPoint x: 242, startPoint y: 220, endPoint x: 196, endPoint y: 218, distance: 45.3
click at [196, 218] on div "How many Microwave Ovens are there in the Break Rooms? 0" at bounding box center [228, 223] width 433 height 13
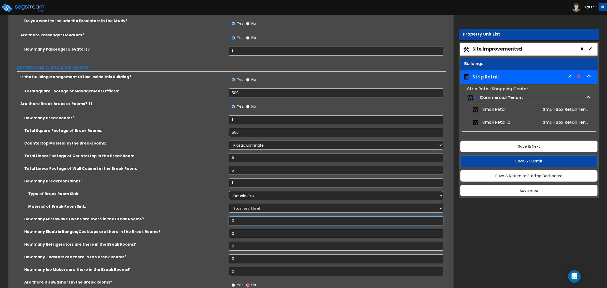
scroll to position [2264, 0]
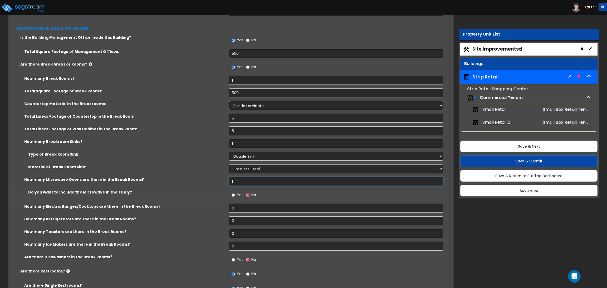
type input "1"
click at [236, 196] on label "Yes" at bounding box center [238, 195] width 12 height 9
click at [235, 196] on input "Yes" at bounding box center [233, 195] width 3 height 6
radio input "true"
drag, startPoint x: 235, startPoint y: 210, endPoint x: 222, endPoint y: 212, distance: 13.8
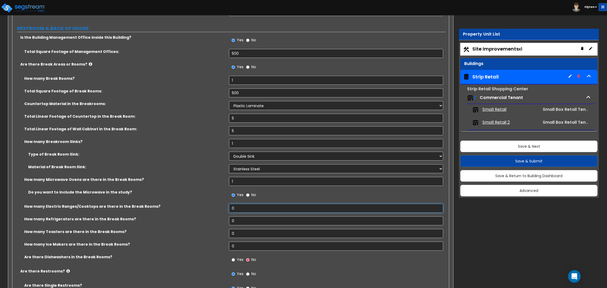
click at [222, 212] on div "How many Electric Ranges/Cooktops are there in the Break Rooms? 0" at bounding box center [228, 210] width 433 height 13
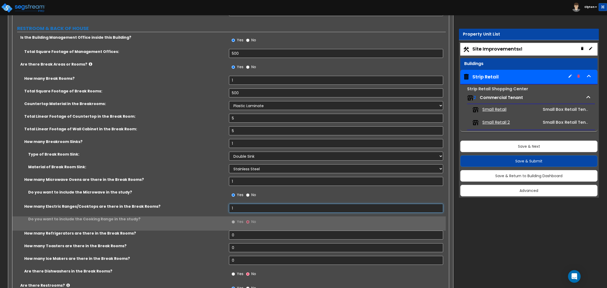
type input "1"
click at [233, 222] on input "Yes" at bounding box center [233, 222] width 3 height 6
radio input "true"
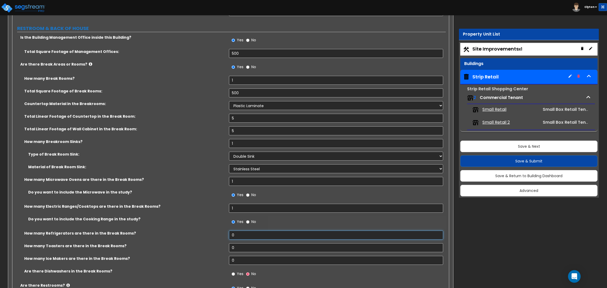
drag, startPoint x: 241, startPoint y: 239, endPoint x: 212, endPoint y: 237, distance: 28.2
click at [214, 238] on div "How many Refrigerators are there in the Break Rooms? 0" at bounding box center [228, 237] width 433 height 13
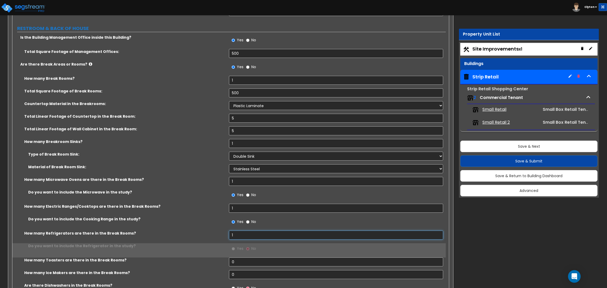
type input "1"
click at [233, 248] on input "Yes" at bounding box center [233, 249] width 3 height 6
radio input "true"
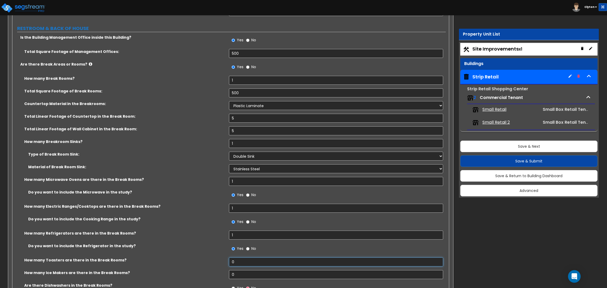
drag, startPoint x: 239, startPoint y: 265, endPoint x: 208, endPoint y: 264, distance: 31.4
click at [208, 264] on div "How many Toasters are there in the Break Rooms? 0" at bounding box center [228, 264] width 433 height 13
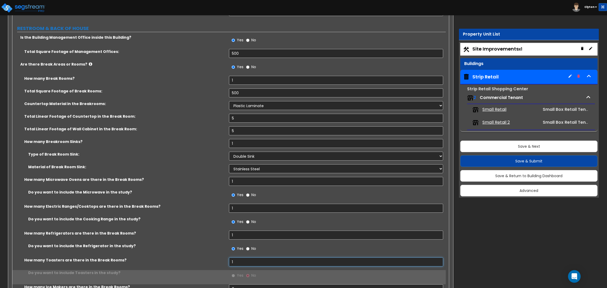
scroll to position [2303, 0]
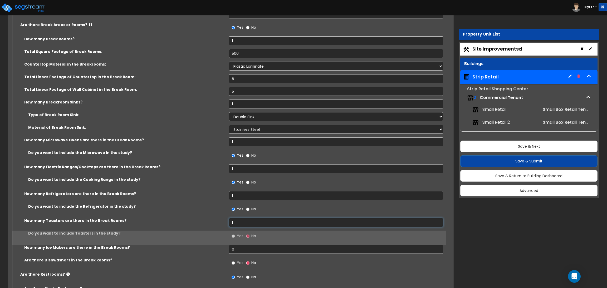
type input "1"
click at [235, 234] on label "Yes" at bounding box center [238, 236] width 12 height 9
click at [235, 234] on input "Yes" at bounding box center [233, 236] width 3 height 6
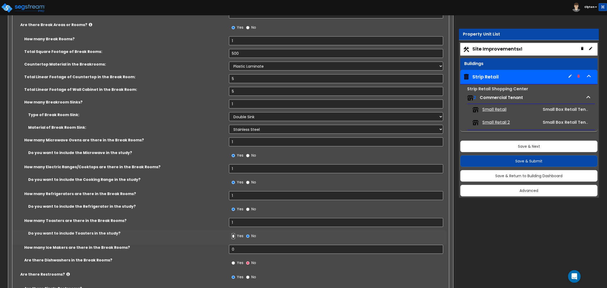
radio input "true"
drag, startPoint x: 233, startPoint y: 251, endPoint x: 207, endPoint y: 251, distance: 26.1
click at [207, 251] on div "How many Ice Makers are there in the Break Rooms? 0" at bounding box center [228, 251] width 433 height 13
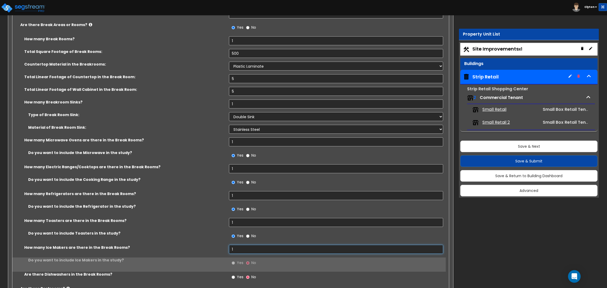
type input "1"
click at [233, 263] on input "Yes" at bounding box center [233, 263] width 3 height 6
radio input "true"
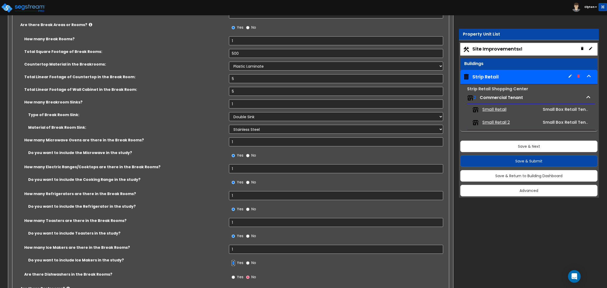
scroll to position [2343, 0]
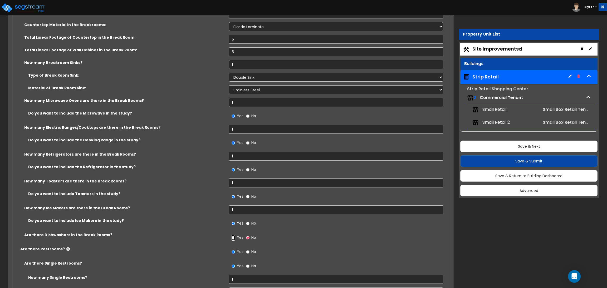
click at [232, 238] on input "Yes" at bounding box center [233, 238] width 3 height 6
radio input "true"
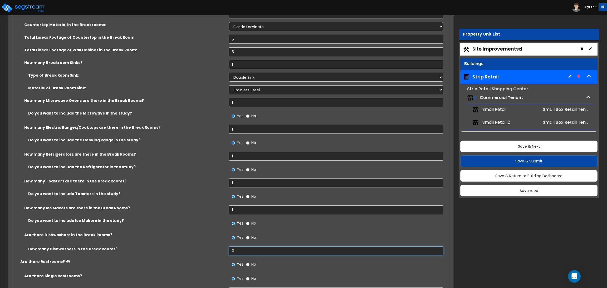
drag, startPoint x: 238, startPoint y: 250, endPoint x: 187, endPoint y: 245, distance: 51.4
click at [188, 246] on div "How many Break Rooms? 1 Total Square Footage of Break Rooms: 500 Countertop Mat…" at bounding box center [228, 128] width 425 height 262
type input "1"
click at [200, 208] on label "How many Ice Makers are there in the Break Rooms?" at bounding box center [124, 207] width 201 height 5
click at [175, 119] on div "Do you want to include the Microwave in the study? Yes No" at bounding box center [228, 118] width 433 height 14
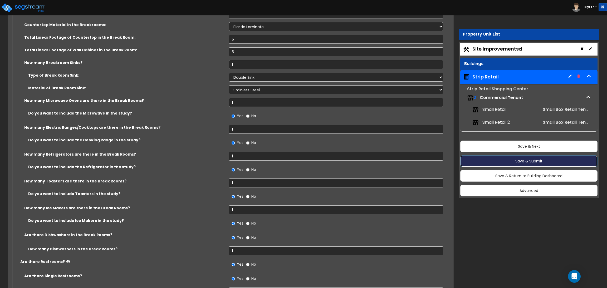
click at [504, 166] on button "Save & Submit" at bounding box center [528, 161] width 137 height 12
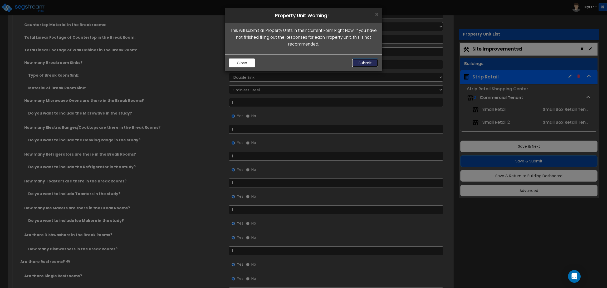
click at [369, 63] on button "Submit" at bounding box center [365, 62] width 26 height 9
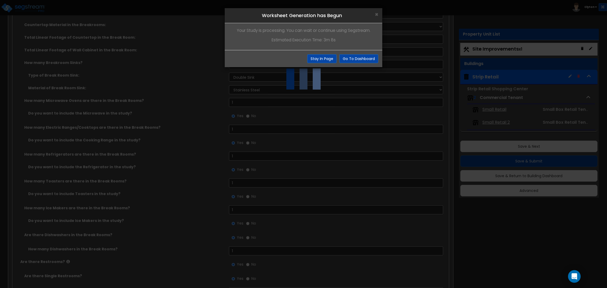
click at [343, 189] on div "× Worksheet Generation has Begun Your Study is processing. You can wait or cont…" at bounding box center [303, 144] width 607 height 288
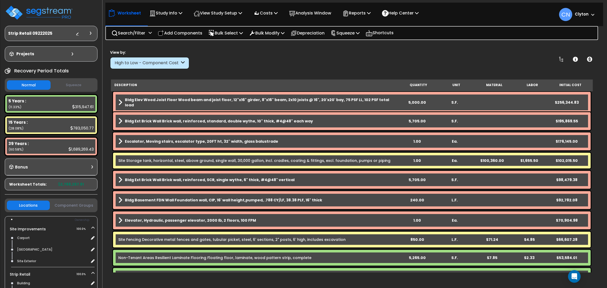
click at [392, 103] on link "Bldg Elev Wood Joist Floor Wood beam and joist floor, 12"x16" girder, 8"x16" be…" at bounding box center [258, 102] width 280 height 11
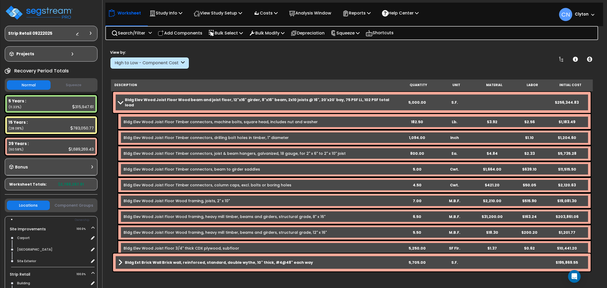
click at [471, 68] on div "View by: High to Low - Component Cost High to Low - Component Cost" at bounding box center [351, 59] width 487 height 19
click at [383, 52] on div "View by: High to Low - Component Cost High to Low - Component Cost" at bounding box center [351, 59] width 487 height 19
click at [506, 52] on div "View by: High to Low - Component Cost High to Low - Component Cost" at bounding box center [351, 59] width 487 height 19
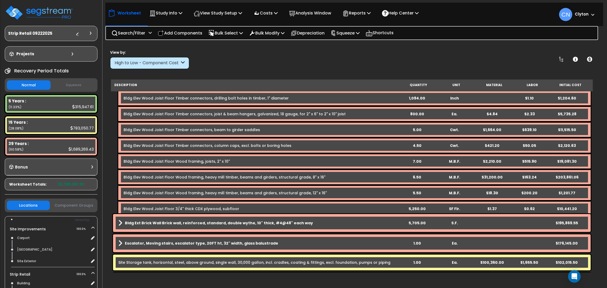
click at [263, 223] on b "Bldg Ext Brick Wall Brick wall, reinforced, standard, double wythe, 10" thick, …" at bounding box center [219, 223] width 188 height 5
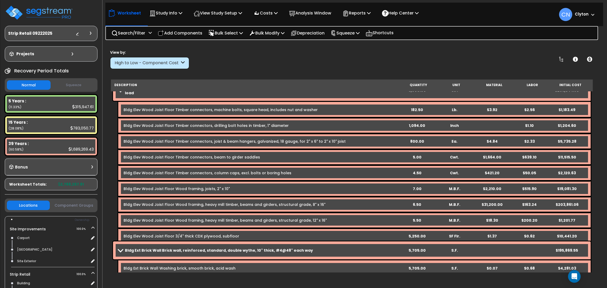
scroll to position [0, 0]
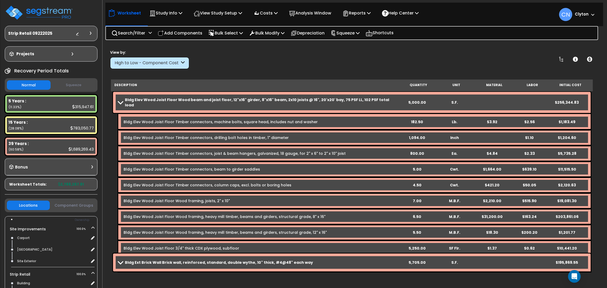
click at [489, 17] on div "Worksheet Study Info Study Setup Add Property Unit Template study Clone study CN" at bounding box center [354, 12] width 498 height 18
click at [362, 59] on div "View by: High to Low - Component Cost High to Low - Component Cost" at bounding box center [351, 59] width 487 height 19
click at [225, 14] on p "View Study Setup" at bounding box center [218, 12] width 48 height 7
click at [214, 36] on link "View Questionnaire" at bounding box center [217, 36] width 52 height 11
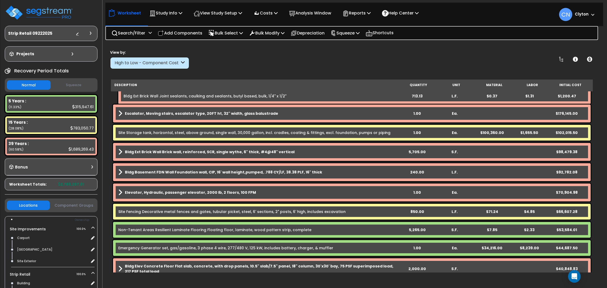
scroll to position [237, 0]
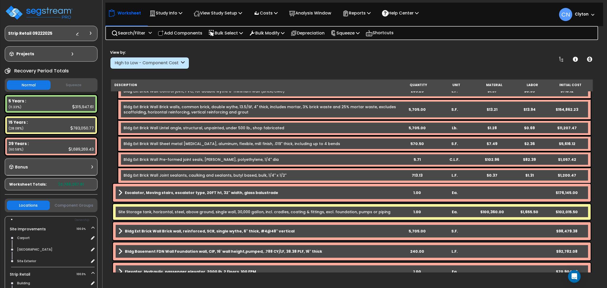
click at [214, 194] on b "Escalator, Moving stairs, escalator type, 20FT ht, 32" width, glass balustrade" at bounding box center [201, 192] width 153 height 5
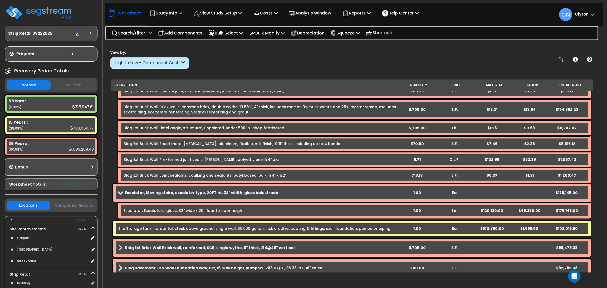
click at [223, 193] on b "Escalator, Moving stairs, escalator type, 20FT ht, 32" width, glass balustrade" at bounding box center [201, 192] width 153 height 5
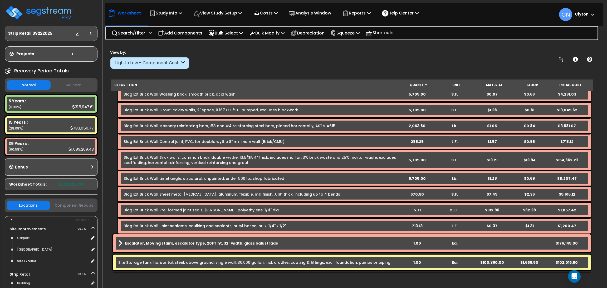
scroll to position [158, 0]
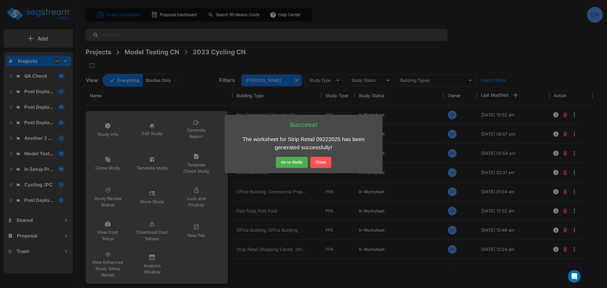
scroll to position [247, 0]
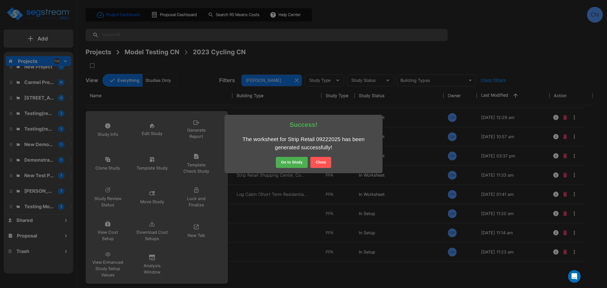
click at [320, 164] on button "Close" at bounding box center [320, 162] width 21 height 11
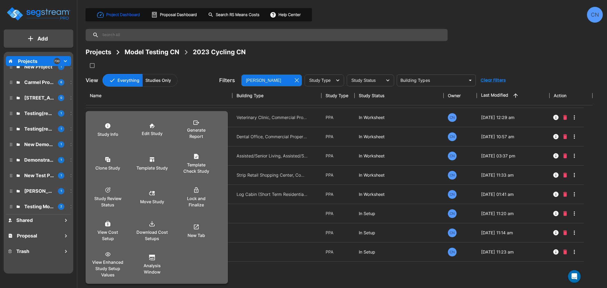
click at [373, 52] on div at bounding box center [303, 144] width 607 height 288
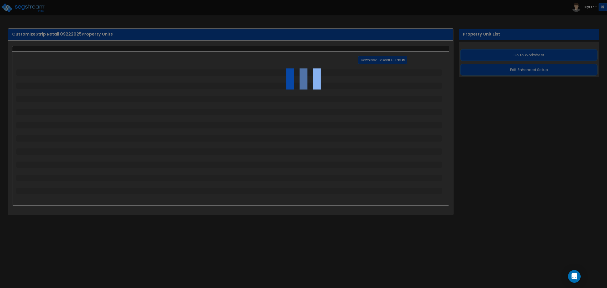
select select "2"
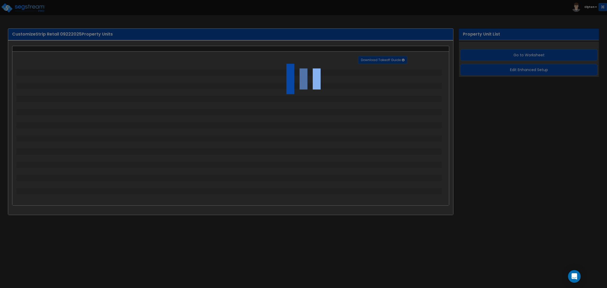
select select "1"
select select "2"
select select "3"
select select "1"
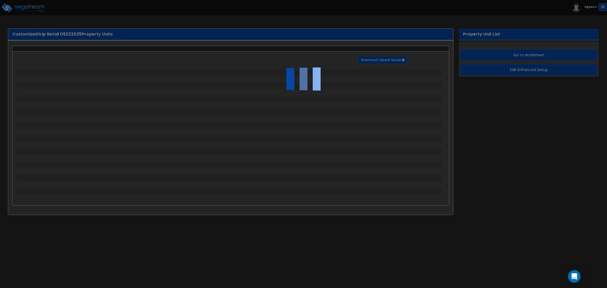
select select "1"
select select "2"
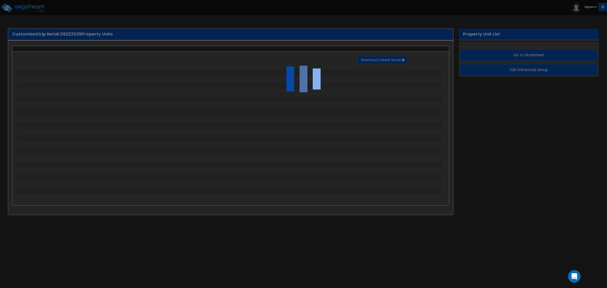
select select "1"
select select "2"
select select "3"
select select "1"
select select "4"
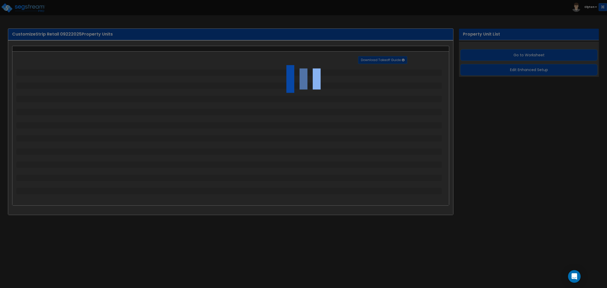
select select "6"
select select "2"
select select "1"
select select "2"
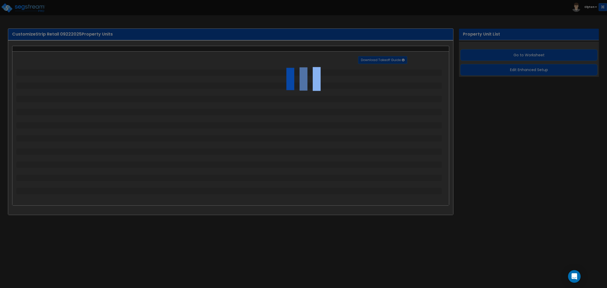
select select "2"
select select "4"
select select "1"
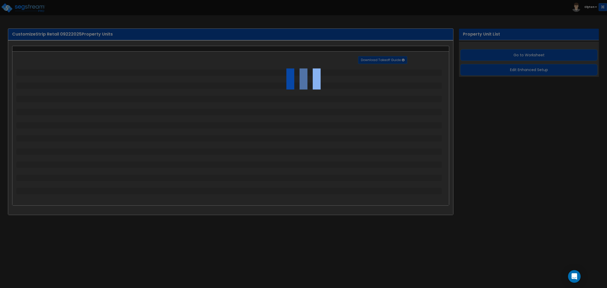
select select "1"
select select "3"
select select "2"
select select "1"
select select "3"
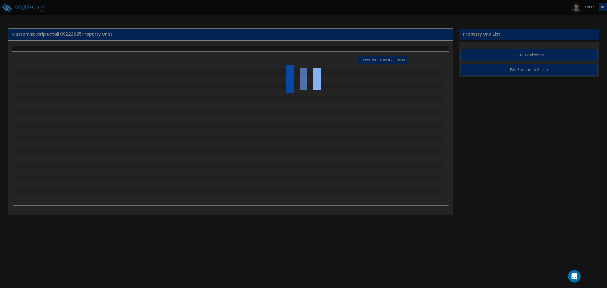
select select "2"
select select "3"
select select "6"
select select "10"
select select "8"
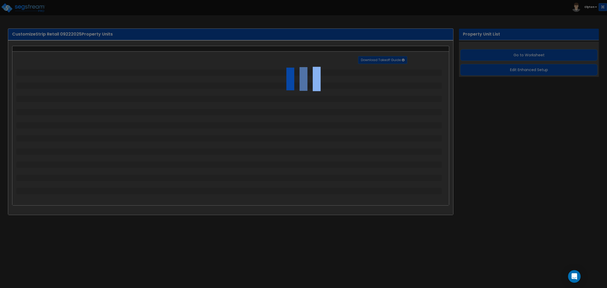
select select "3"
select select "1"
select select "2"
select select "3"
select select "1"
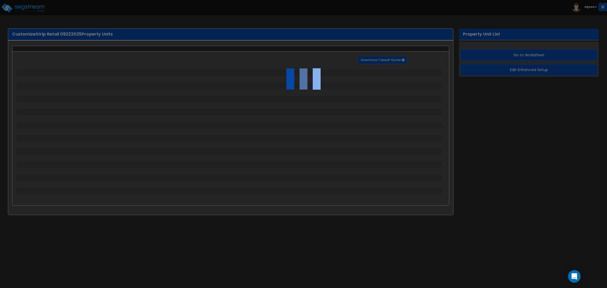
select select "3"
select select "2"
select select "1"
select select "2"
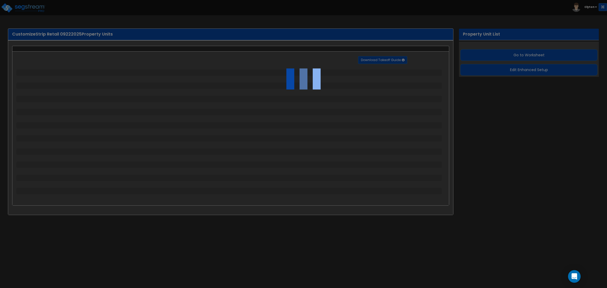
select select "7"
select select "1"
select select "2"
select select "4"
select select "1"
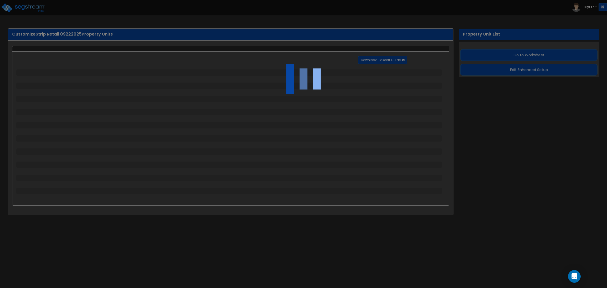
select select "13"
select select "1"
select select "2"
select select "1"
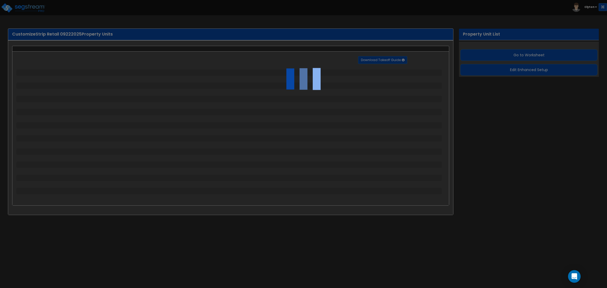
select select "4"
select select "1"
select select "2"
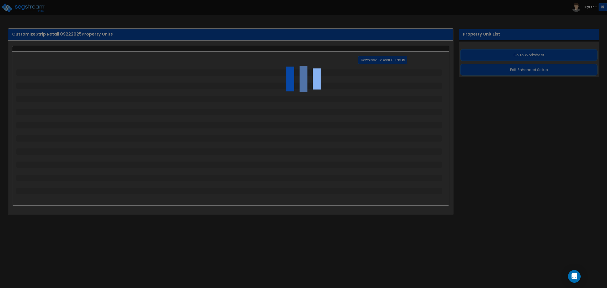
select select "3"
select select "2"
select select "1"
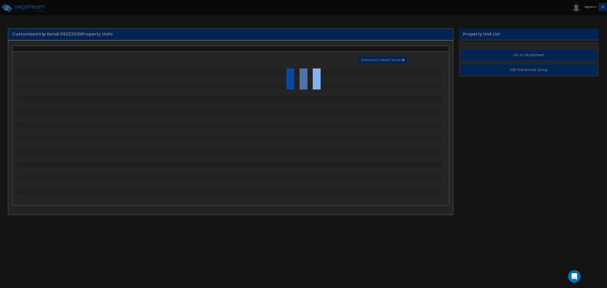
select select "2"
select select "1"
select select "2"
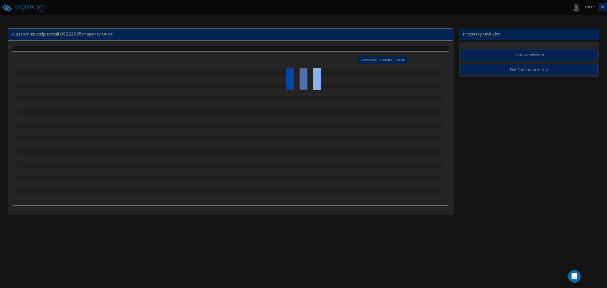
select select "2"
select select "1"
select select "2"
select select "1"
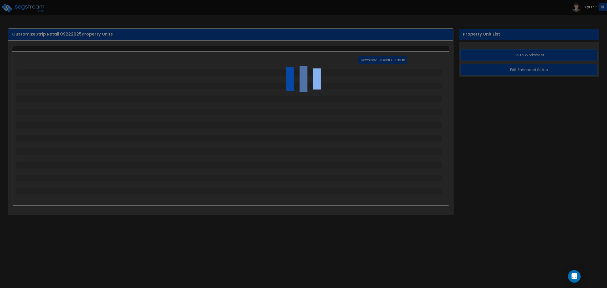
select select "11"
select select "1"
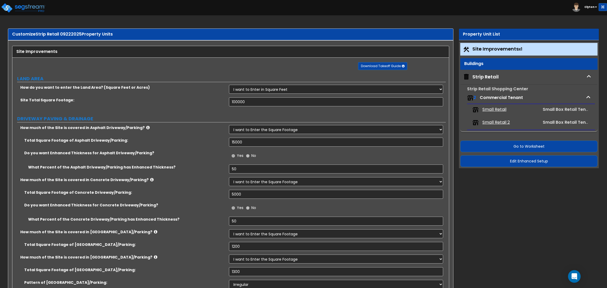
click at [491, 81] on div "Strip Retail" at bounding box center [528, 77] width 137 height 14
click at [491, 79] on div "Strip Retail" at bounding box center [485, 77] width 26 height 7
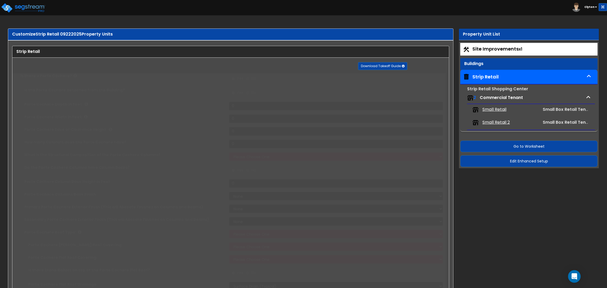
radio input "true"
type input "5"
type input "10"
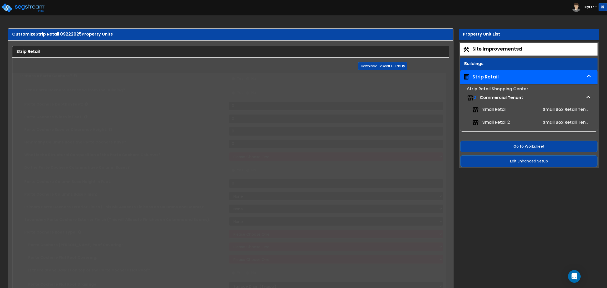
type input "6"
select select "1"
radio input "true"
type input "2"
select select "2"
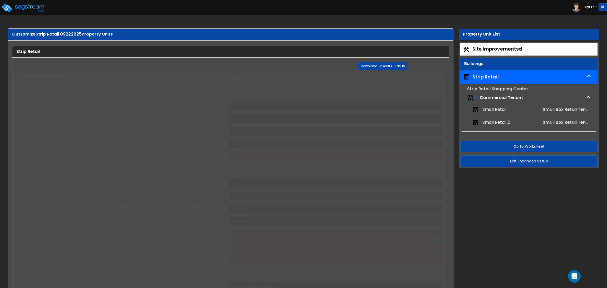
select select "1"
select select "5"
select select "1"
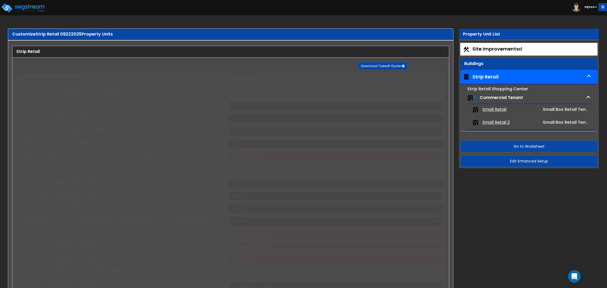
select select "1"
type input "40"
type input "100"
select select "2"
type input "5000"
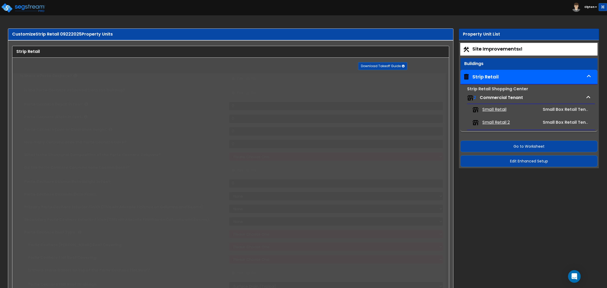
type input "5000"
radio input "true"
type input "2000"
type input "1"
radio input "true"
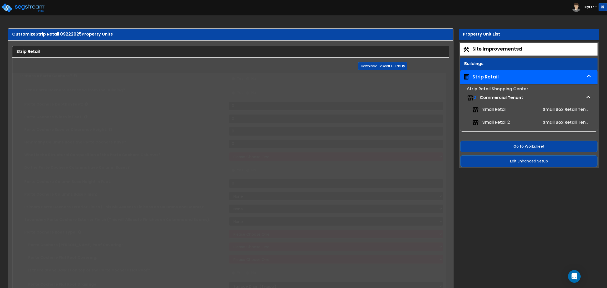
select select "1"
type input "2000"
radio input "true"
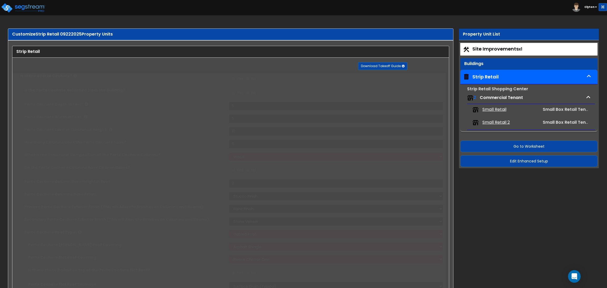
select select "1"
type input "5"
radio input "true"
select select "5"
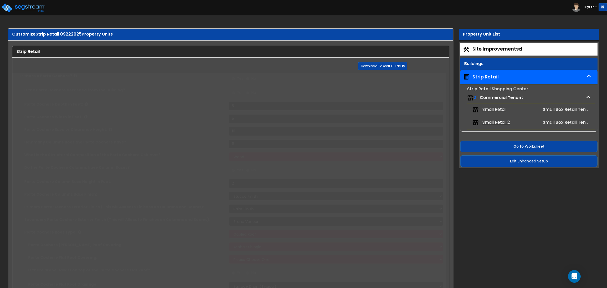
select select "1"
select select "7"
select select "1"
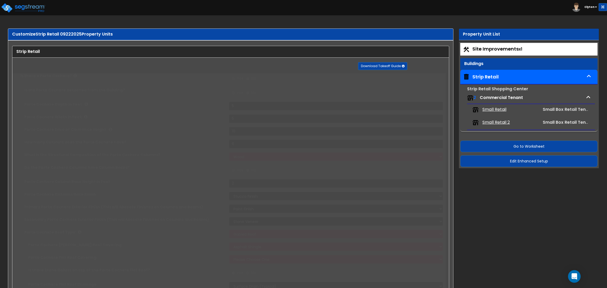
select select "3"
radio input "true"
select select "2"
type input "500"
radio input "true"
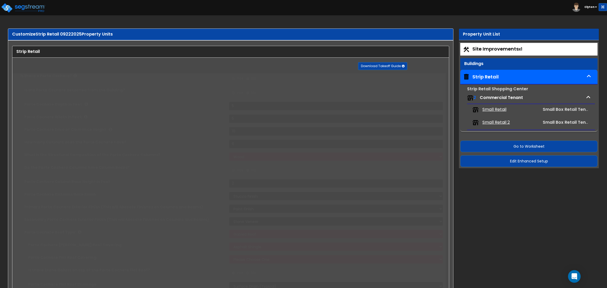
select select "2"
type input "4"
radio input "true"
select select "2"
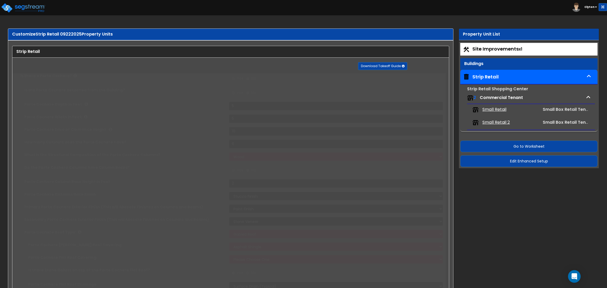
type input "100"
radio input "true"
select select "3"
type input "100"
radio input "true"
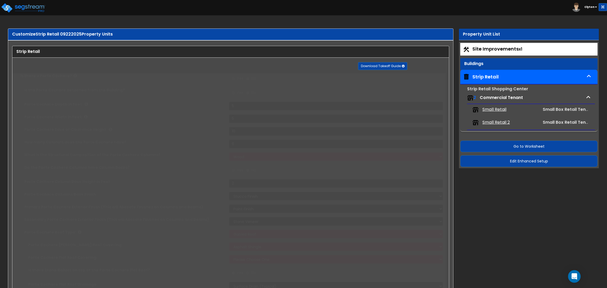
type input "100"
radio input "true"
type input "2"
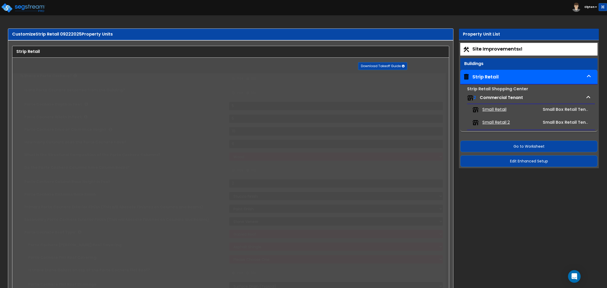
type input "2"
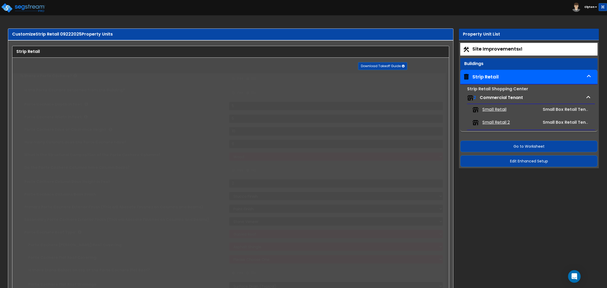
type input "2"
radio input "true"
select select "1"
type input "3"
radio input "true"
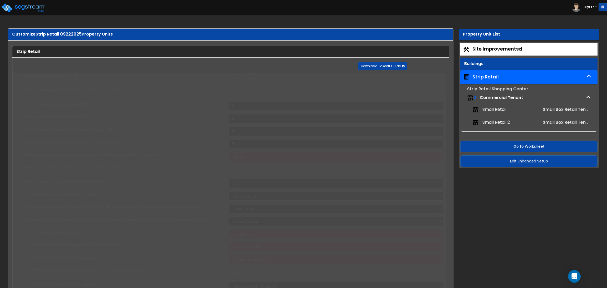
type input "5"
radio input "true"
select select "1"
type input "2"
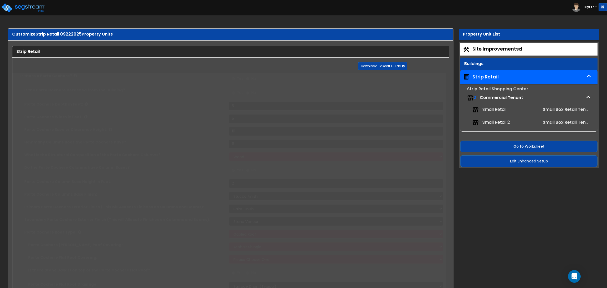
radio input "true"
type input "12"
type input "30"
type input "15"
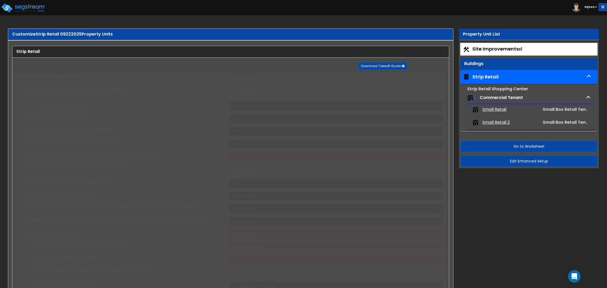
select select "5"
radio input "true"
type input "2"
select select "5"
select select "1"
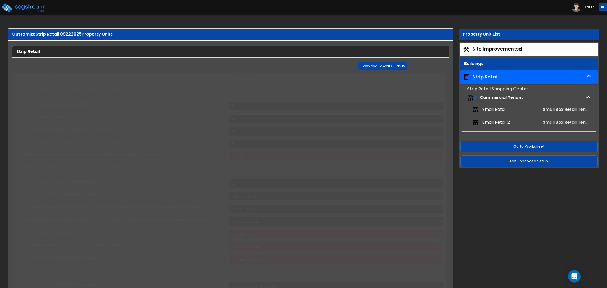
radio input "true"
type input "1"
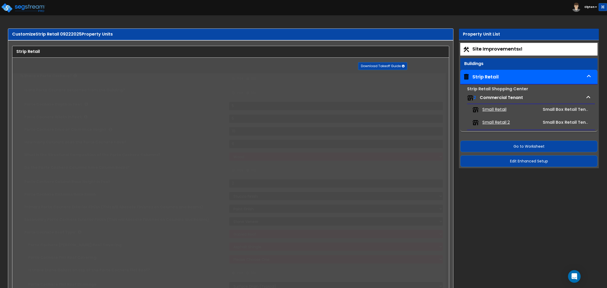
radio input "true"
type input "1"
radio input "true"
select select "1"
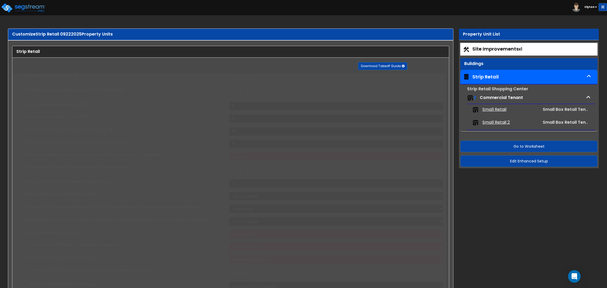
select select "2"
type input "1"
select select "2"
radio input "true"
select select "1"
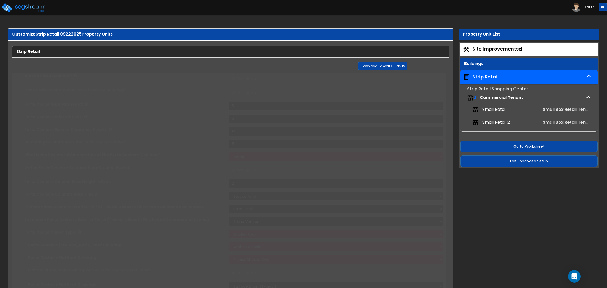
select select "1"
type input "1"
select select "2"
radio input "true"
type input "1"
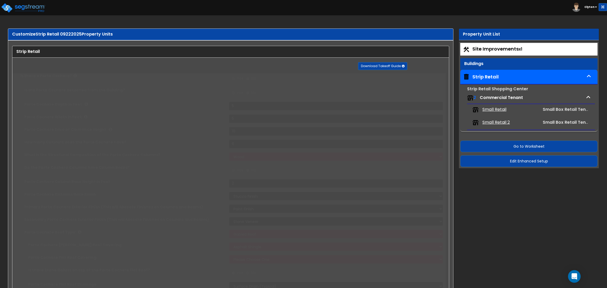
type input "1"
radio input "true"
type input "1"
radio input "true"
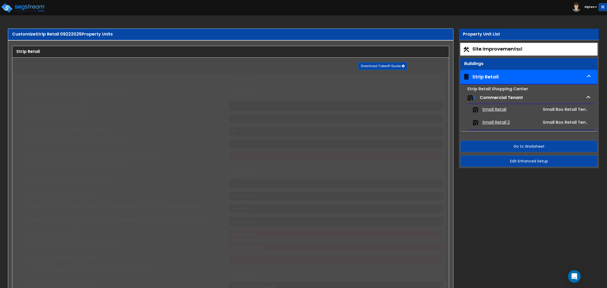
select select "2"
type input "4"
radio input "true"
type input "200"
radio input "true"
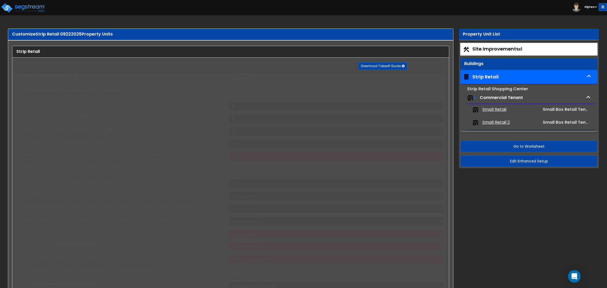
select select "1"
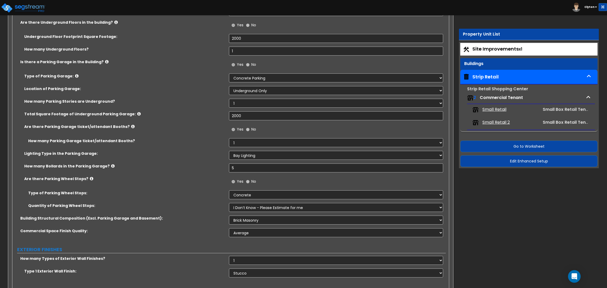
scroll to position [355, 0]
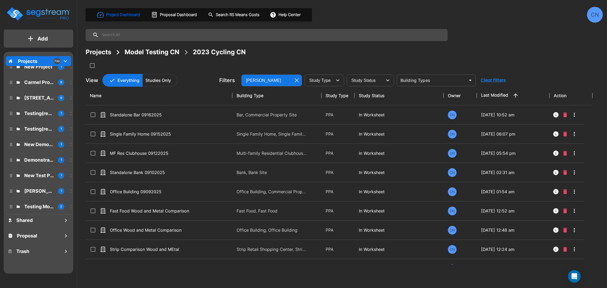
scroll to position [247, 0]
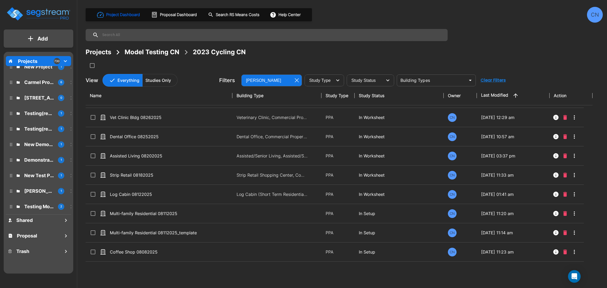
click at [468, 58] on div "Projects Model Testing CN 2023 Cycling CN" at bounding box center [344, 58] width 517 height 22
click at [442, 58] on div "Projects Model Testing CN 2023 Cycling CN" at bounding box center [344, 58] width 517 height 22
